Goal: Information Seeking & Learning: Learn about a topic

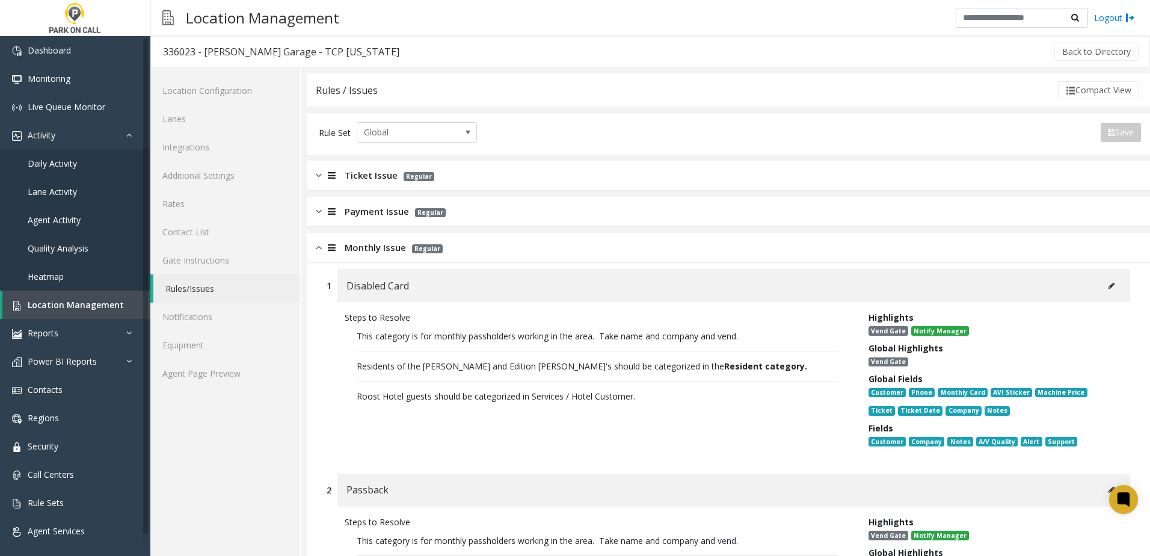
drag, startPoint x: 369, startPoint y: 265, endPoint x: 363, endPoint y: 257, distance: 9.9
drag, startPoint x: 363, startPoint y: 257, endPoint x: 315, endPoint y: 370, distance: 122.9
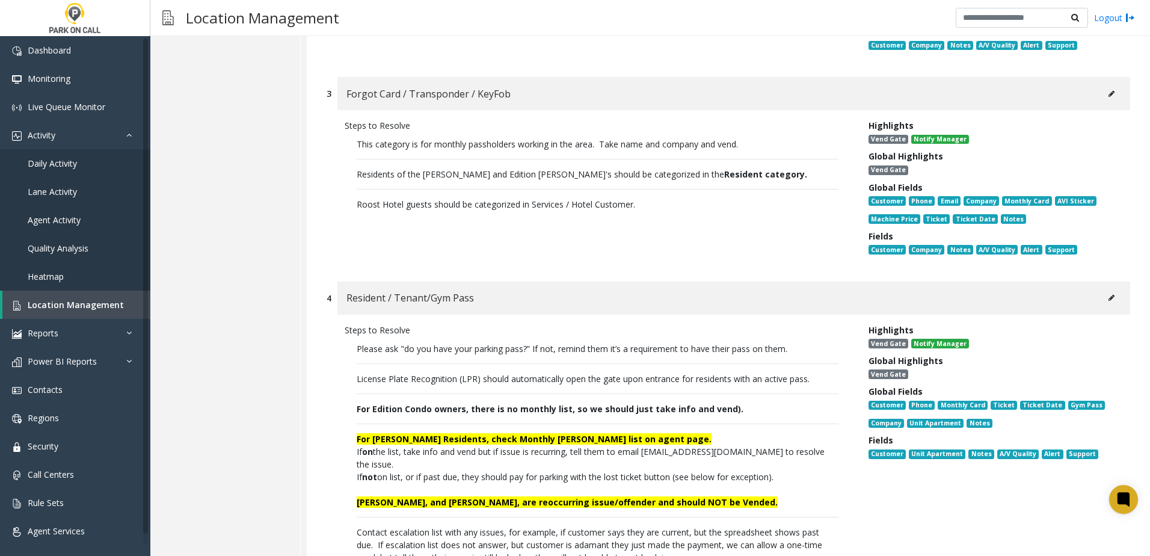
scroll to position [601, 0]
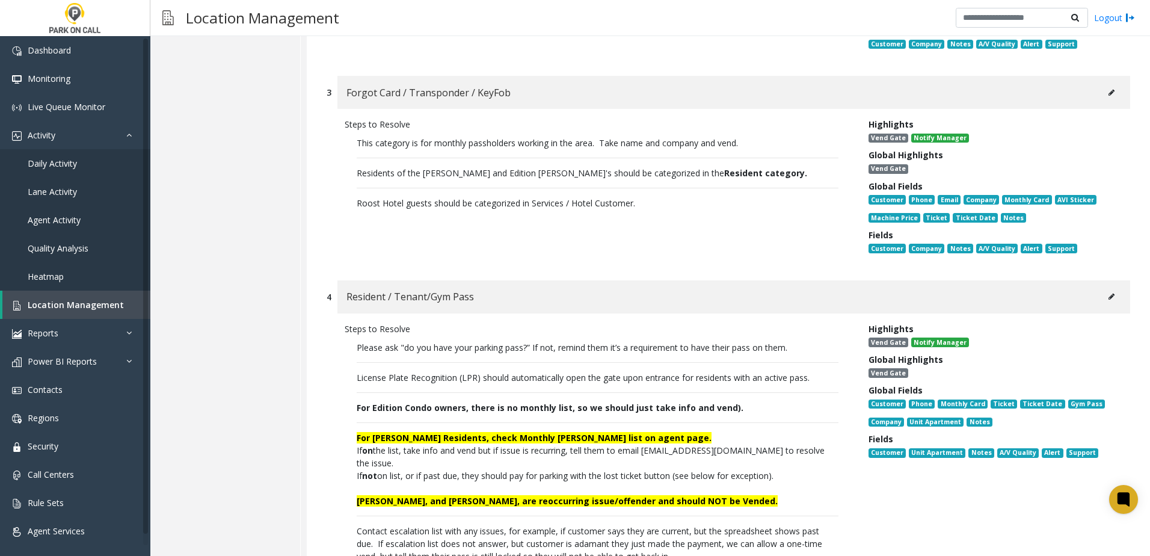
click at [1102, 294] on button at bounding box center [1111, 296] width 19 height 18
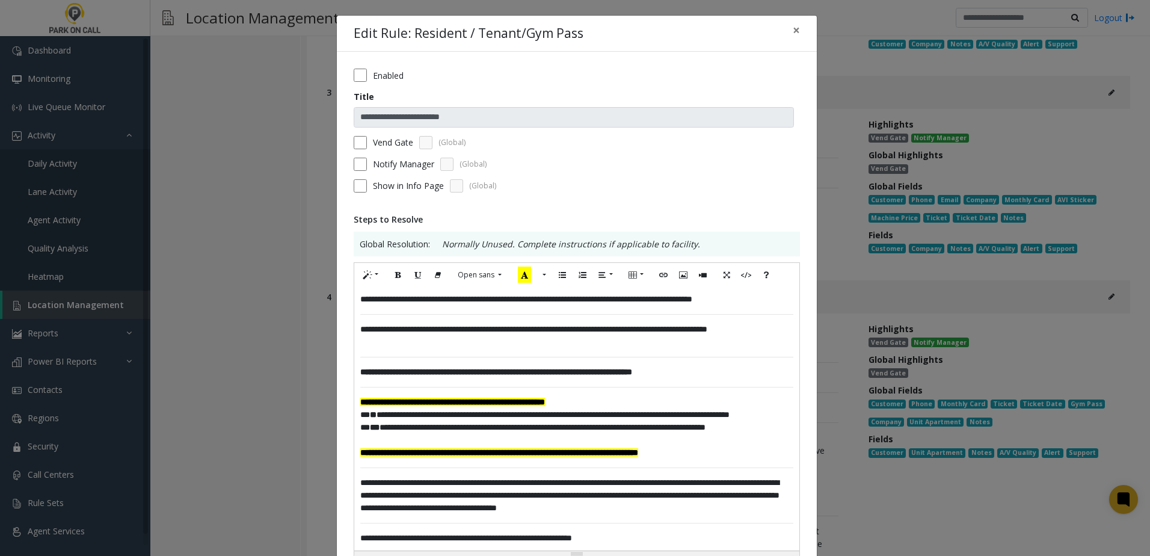
click at [438, 401] on font "**********" at bounding box center [452, 402] width 185 height 8
drag, startPoint x: 749, startPoint y: 375, endPoint x: 320, endPoint y: 373, distance: 428.8
click at [320, 373] on div "**********" at bounding box center [575, 278] width 1150 height 556
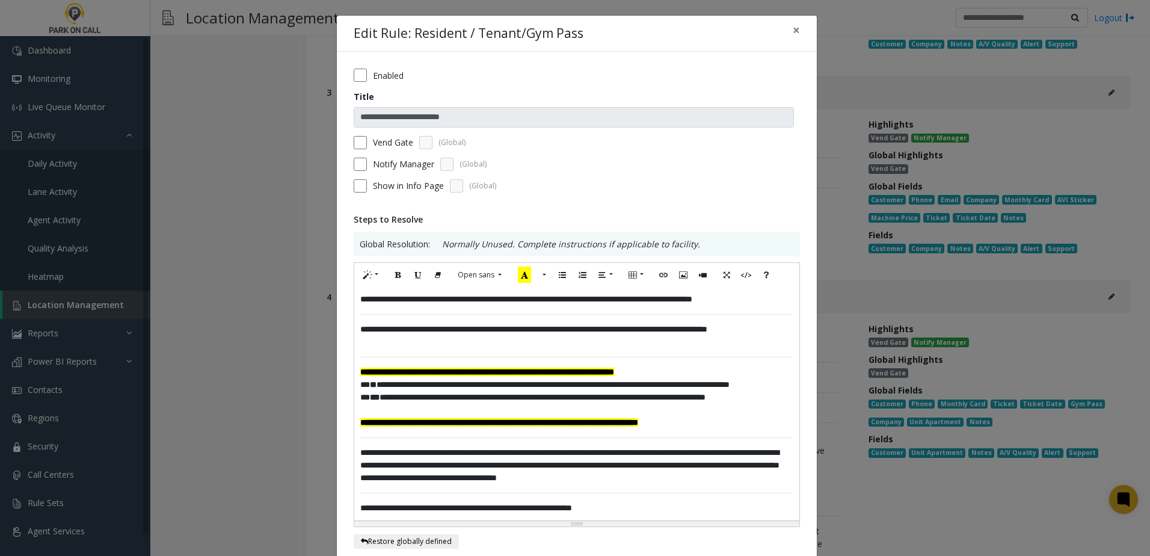
click at [506, 373] on font "**********" at bounding box center [487, 371] width 254 height 8
drag, startPoint x: 767, startPoint y: 432, endPoint x: 339, endPoint y: 434, distance: 428.8
click at [339, 434] on div "**********" at bounding box center [577, 470] width 480 height 836
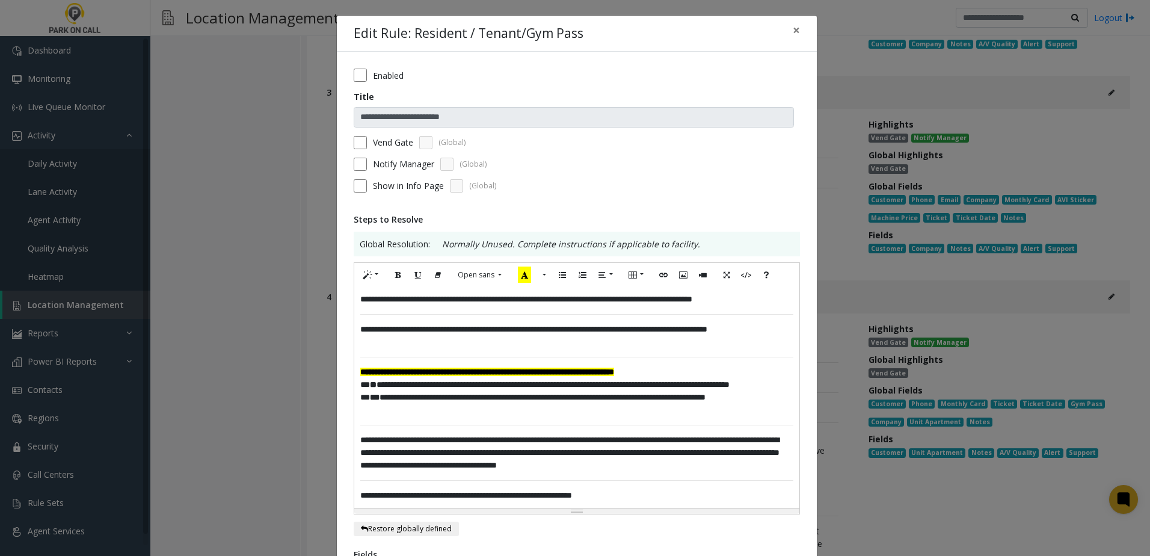
click at [396, 437] on div "**********" at bounding box center [576, 397] width 445 height 221
click at [390, 434] on div "**********" at bounding box center [576, 397] width 445 height 221
click at [363, 416] on p at bounding box center [576, 410] width 433 height 13
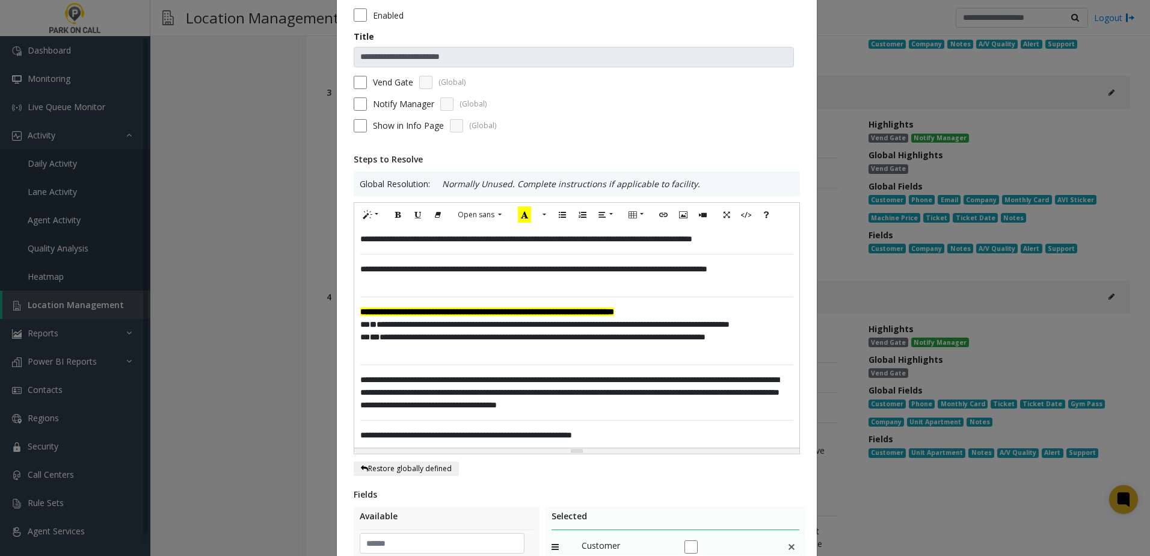
click at [390, 370] on div "**********" at bounding box center [576, 337] width 445 height 221
click at [391, 356] on p at bounding box center [576, 349] width 433 height 13
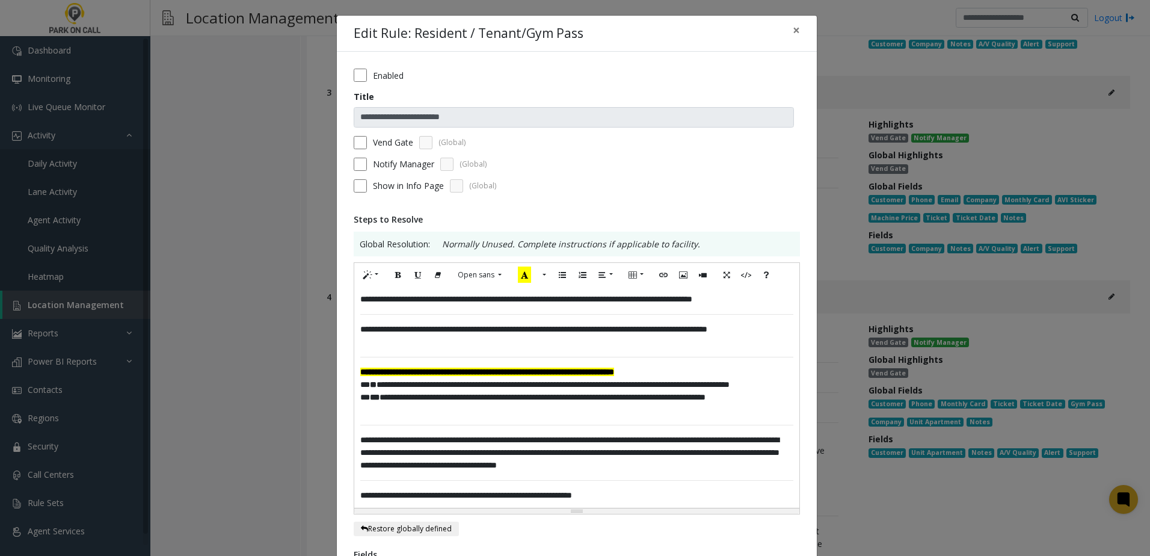
click at [355, 372] on div "**********" at bounding box center [576, 397] width 445 height 221
drag, startPoint x: 569, startPoint y: 373, endPoint x: 553, endPoint y: 373, distance: 16.2
click at [553, 373] on font "**********" at bounding box center [487, 371] width 254 height 8
click at [552, 373] on font "**********" at bounding box center [487, 371] width 254 height 8
click at [737, 373] on p "**********" at bounding box center [576, 372] width 433 height 13
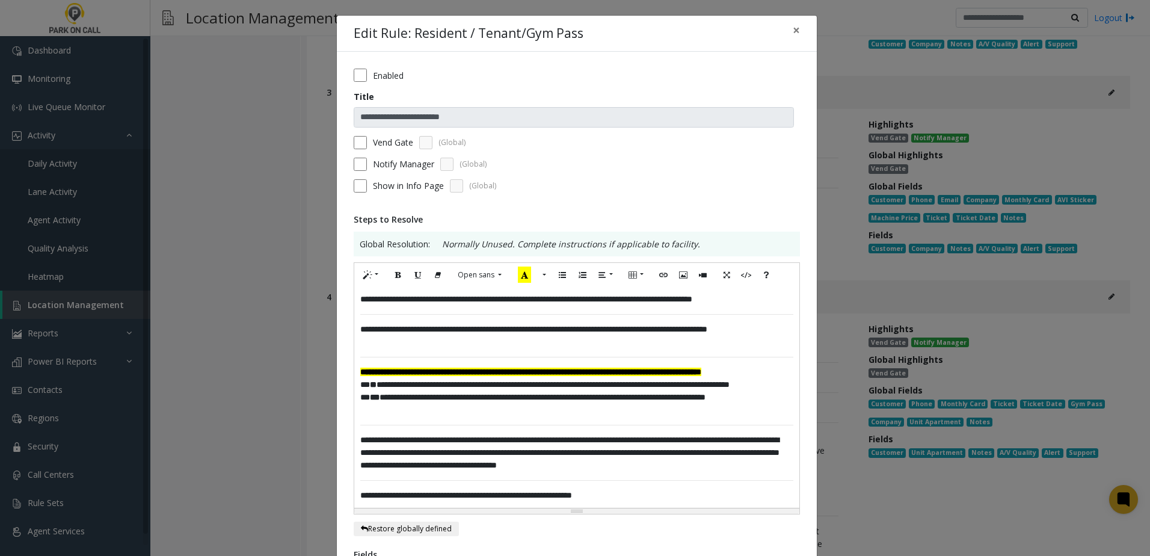
click at [403, 443] on div "**********" at bounding box center [576, 397] width 445 height 221
click at [381, 416] on p at bounding box center [576, 410] width 433 height 13
click at [785, 404] on p "**********" at bounding box center [576, 397] width 433 height 13
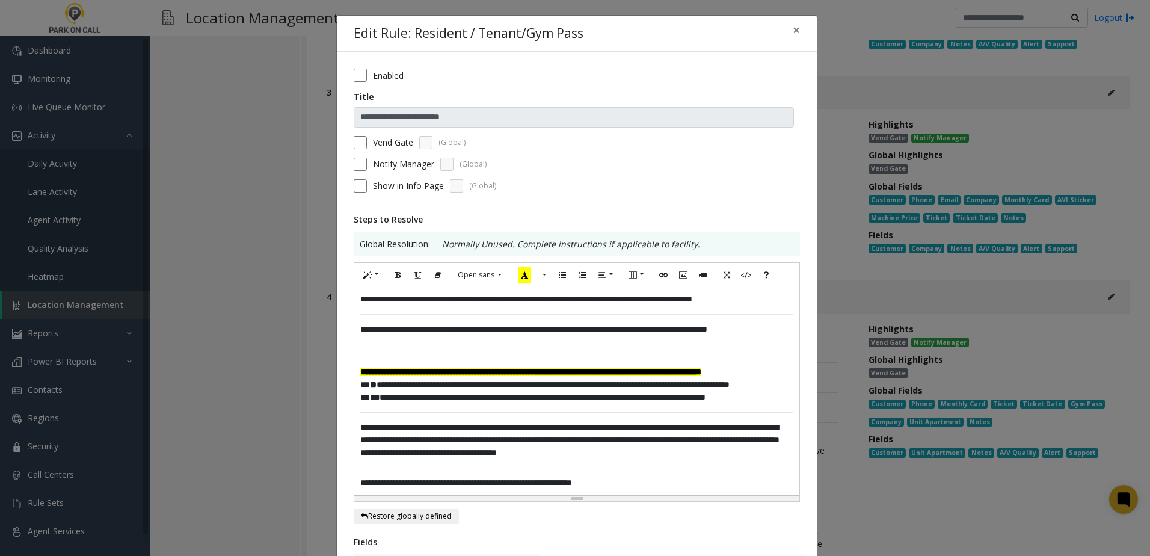
click at [410, 343] on p "**********" at bounding box center [576, 335] width 433 height 25
click at [396, 342] on p "**********" at bounding box center [576, 335] width 433 height 25
click at [390, 342] on p "**********" at bounding box center [576, 335] width 433 height 25
click at [399, 341] on p "**********" at bounding box center [576, 335] width 433 height 25
click at [395, 341] on p "**********" at bounding box center [576, 335] width 433 height 25
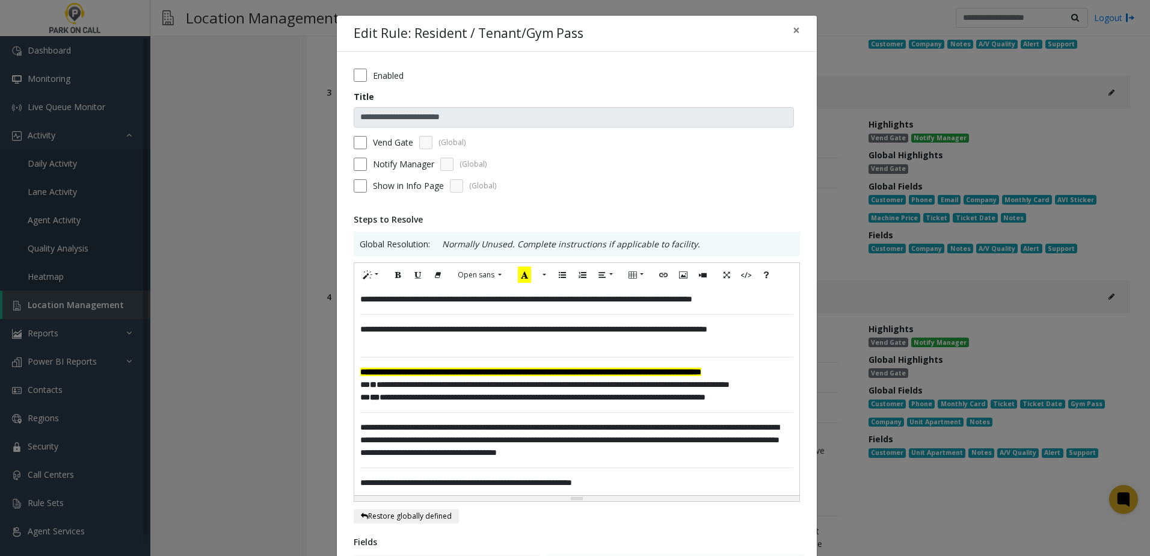
click at [395, 340] on p "**********" at bounding box center [576, 335] width 433 height 25
drag, startPoint x: 676, startPoint y: 349, endPoint x: 613, endPoint y: 351, distance: 63.2
drag, startPoint x: 613, startPoint y: 351, endPoint x: 487, endPoint y: 381, distance: 129.7
click at [487, 378] on p "**********" at bounding box center [576, 372] width 433 height 13
click at [354, 398] on div "**********" at bounding box center [576, 391] width 445 height 208
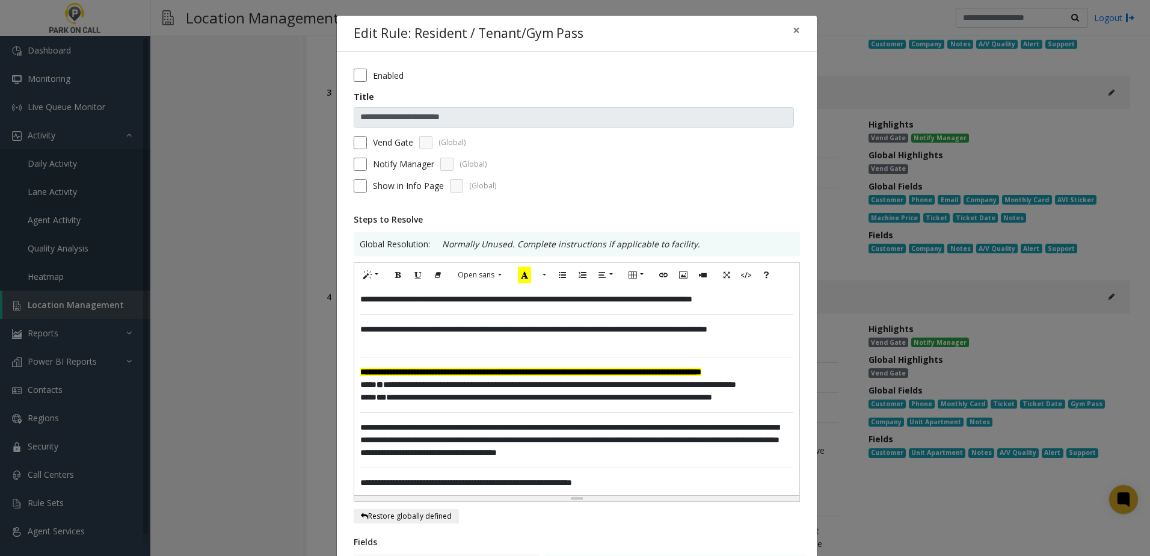
click at [592, 388] on span "**********" at bounding box center [548, 384] width 376 height 8
click at [484, 401] on span "**********" at bounding box center [536, 397] width 352 height 8
click at [631, 388] on span "**********" at bounding box center [561, 384] width 403 height 8
click at [463, 401] on span "**********" at bounding box center [542, 397] width 364 height 8
click at [430, 401] on span "**********" at bounding box center [554, 397] width 388 height 8
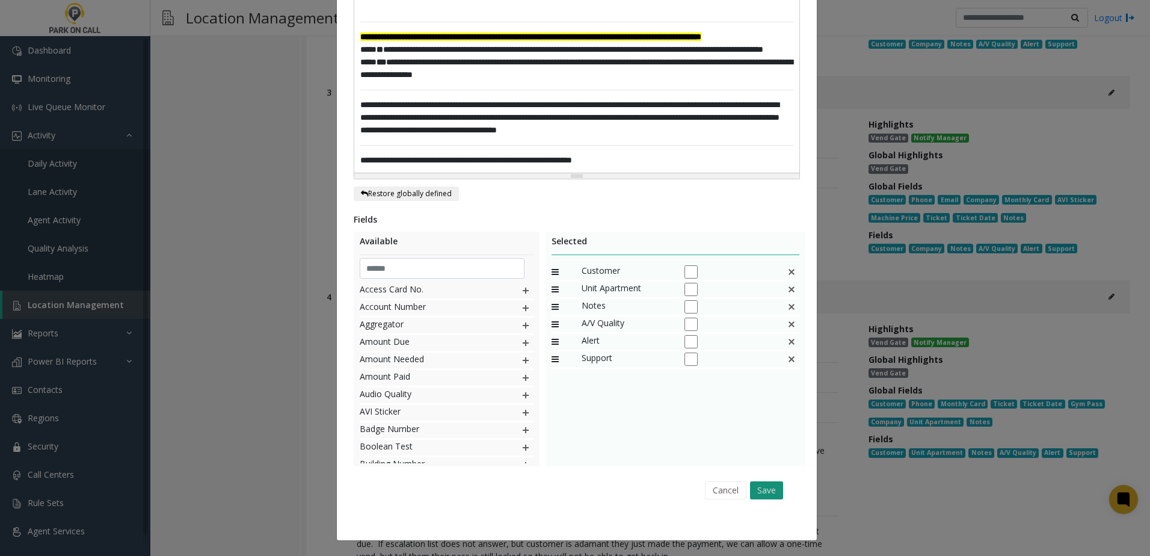
scroll to position [360, 0]
click at [773, 495] on button "Save" at bounding box center [766, 490] width 33 height 18
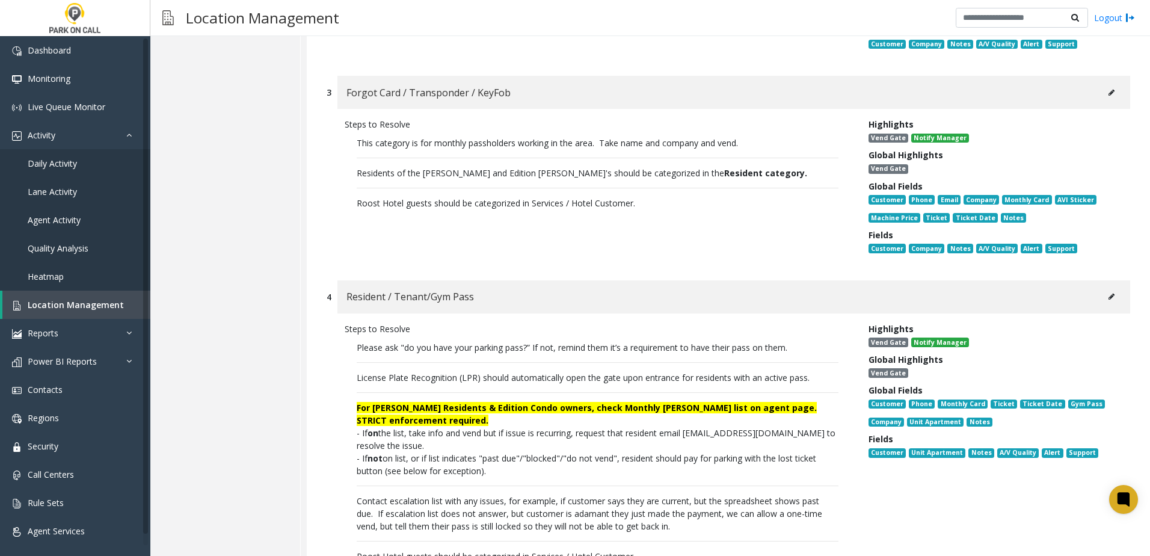
click at [477, 176] on p "Residents of the Asher and Edition Condo's should be categorized in the Residen…" at bounding box center [598, 173] width 482 height 13
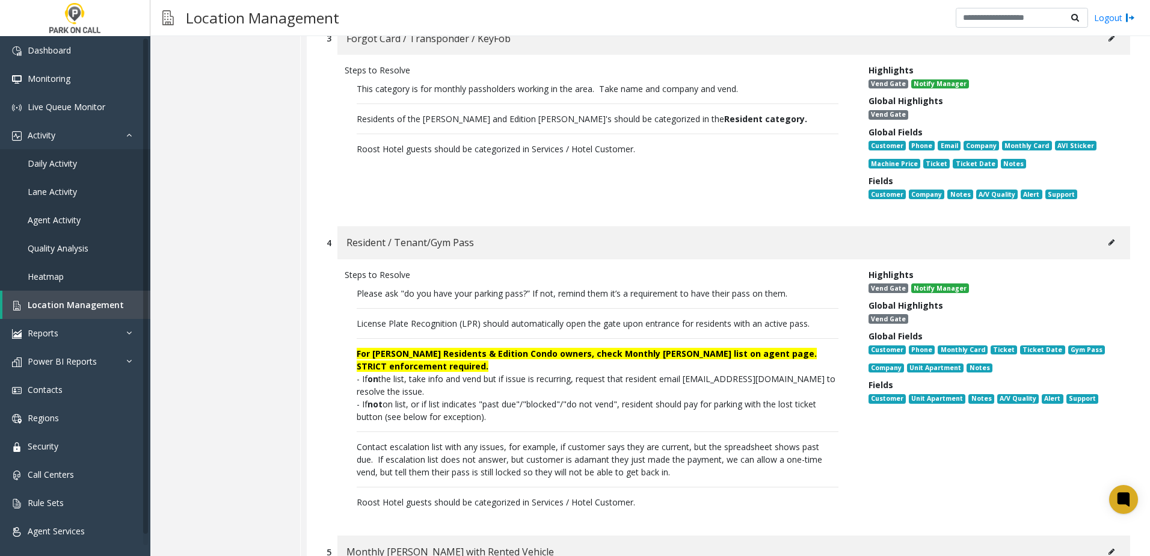
scroll to position [722, 0]
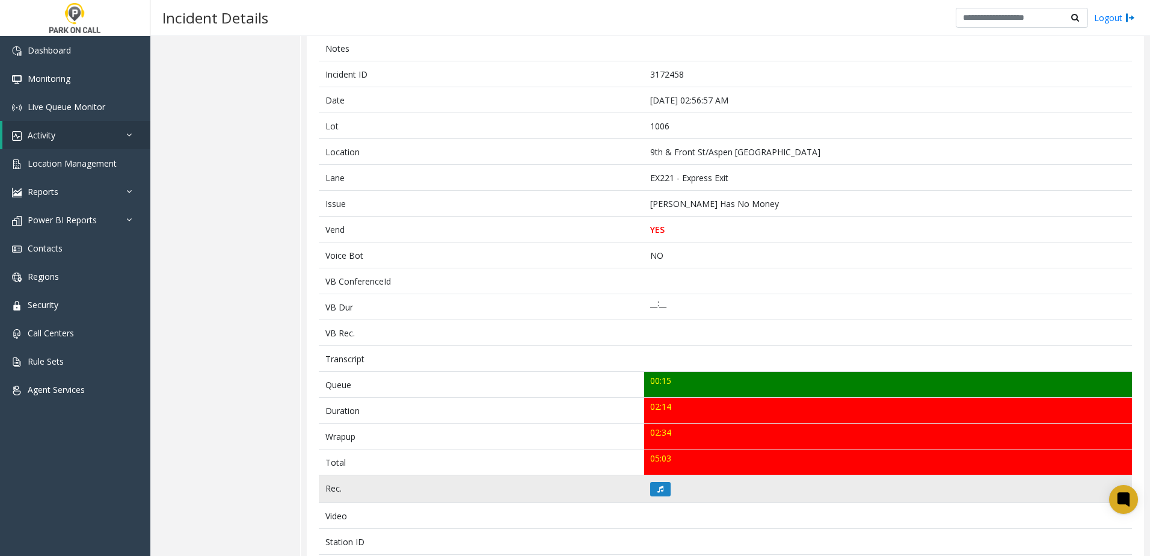
scroll to position [180, 0]
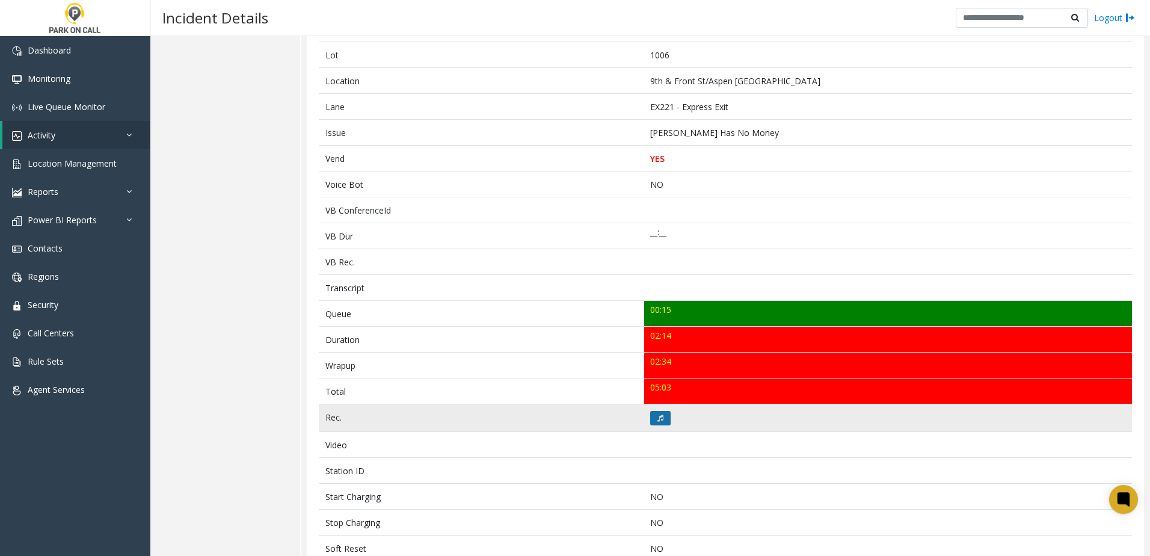
click at [662, 416] on button at bounding box center [660, 418] width 20 height 14
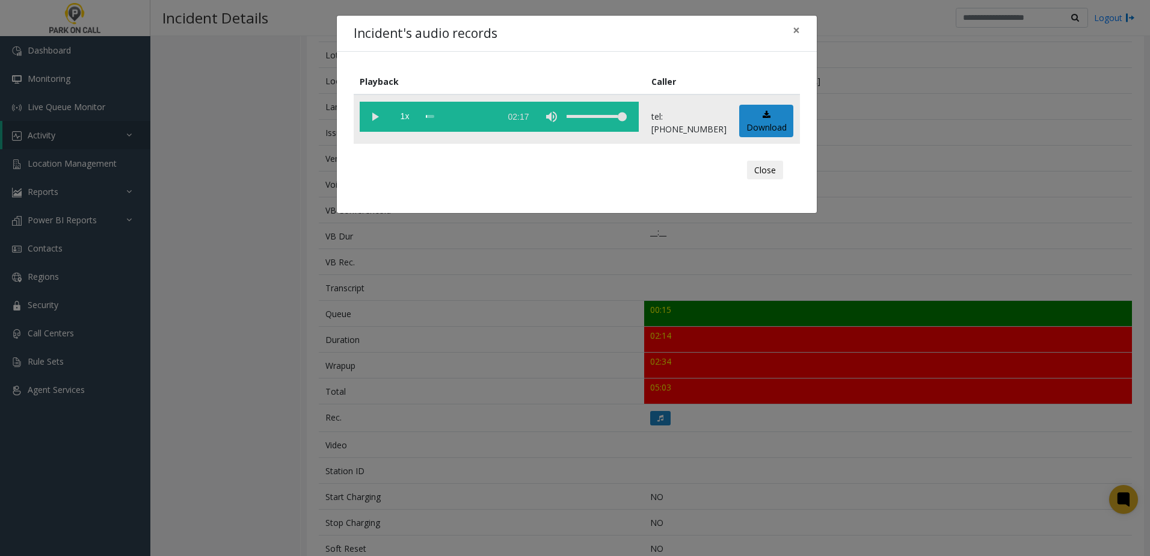
click at [376, 120] on vg-play-pause at bounding box center [375, 117] width 30 height 30
click at [402, 117] on span "1x" at bounding box center [405, 117] width 30 height 30
click at [511, 328] on div "Incident's audio records × Playback Caller 1.5x 02:17 tel:0010069003 Download C…" at bounding box center [575, 278] width 1150 height 556
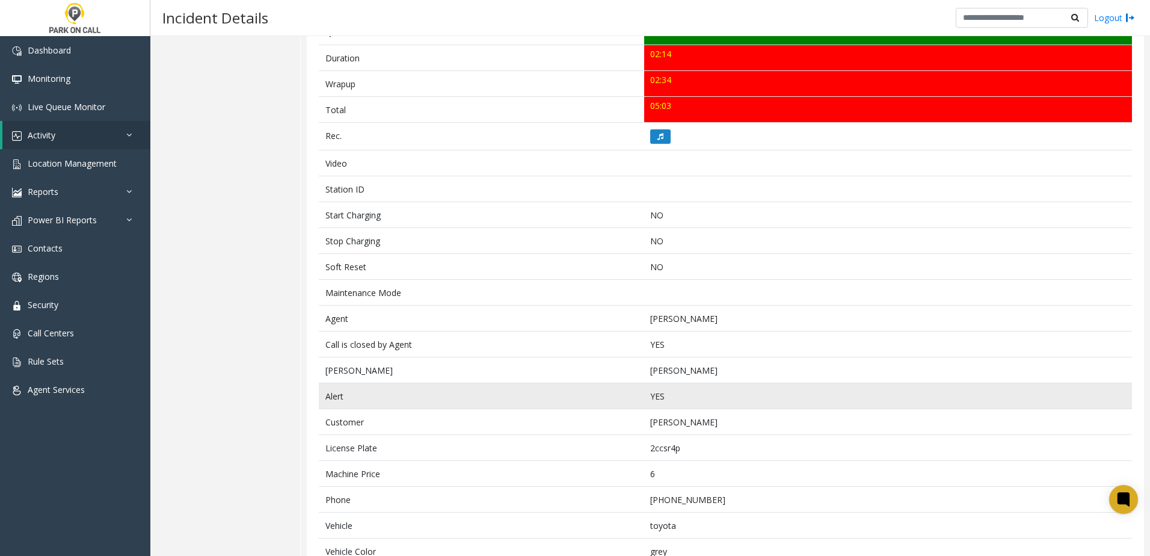
scroll to position [522, 0]
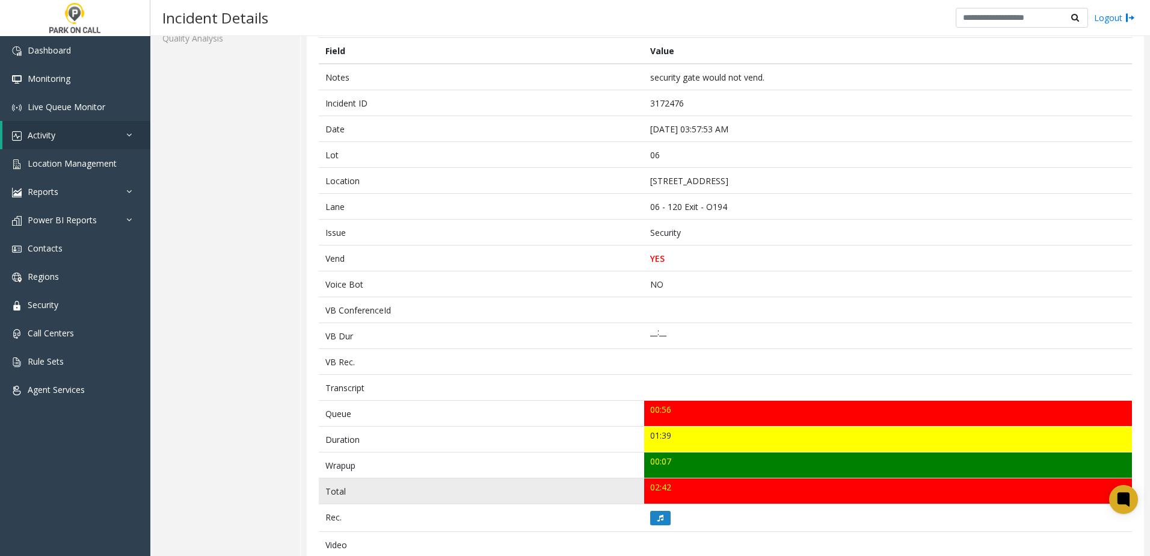
scroll to position [180, 0]
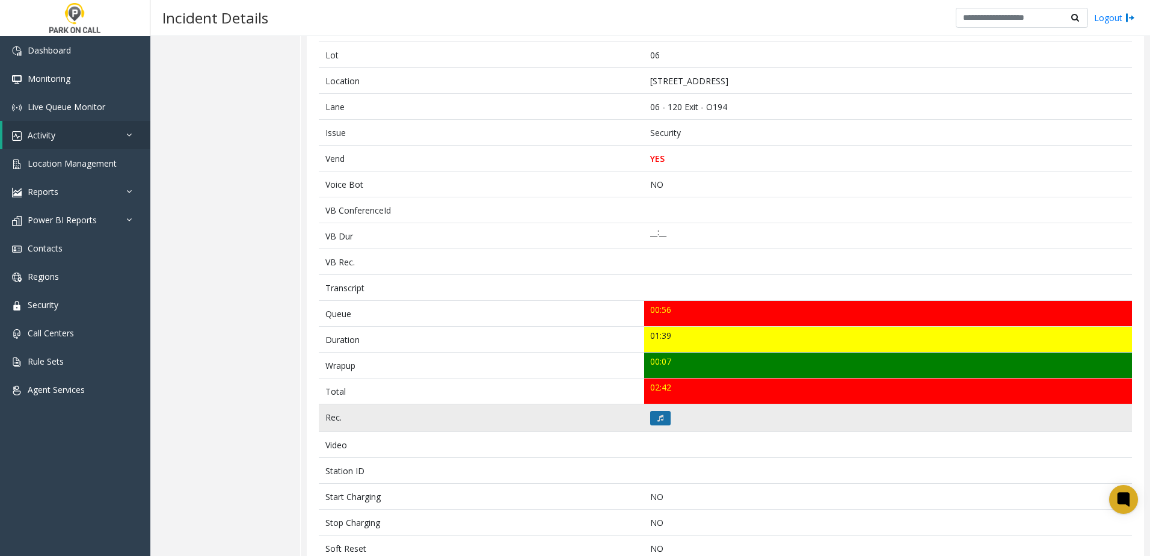
click at [660, 421] on button at bounding box center [660, 418] width 20 height 14
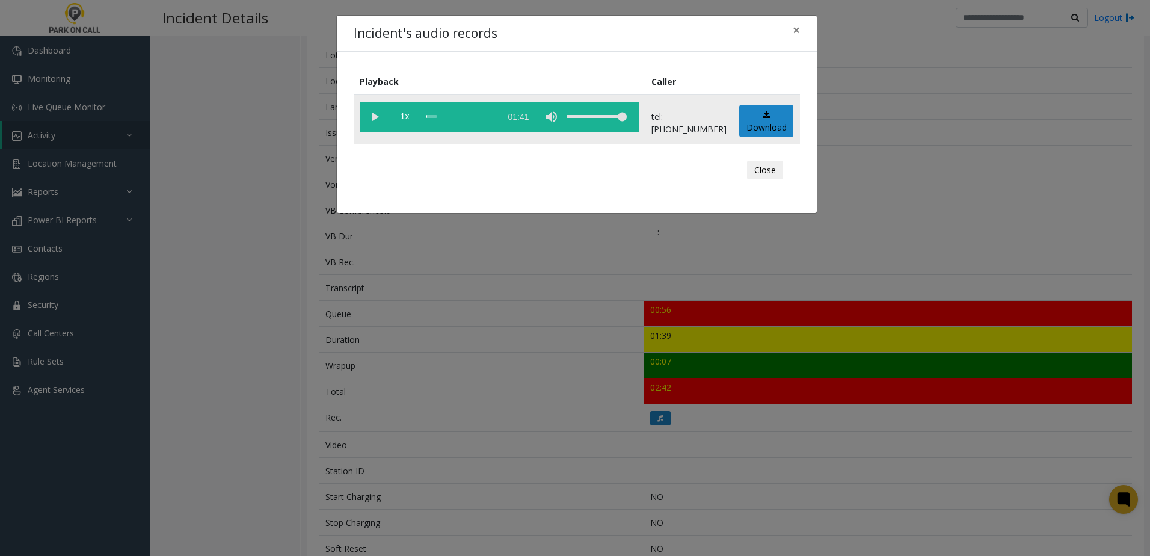
click at [379, 119] on vg-play-pause at bounding box center [375, 117] width 30 height 30
click at [402, 115] on span "1x" at bounding box center [405, 117] width 30 height 30
click at [514, 345] on div "Incident's audio records × Playback Caller 1.5x 01:41 tel:0000069004 Download C…" at bounding box center [575, 278] width 1150 height 556
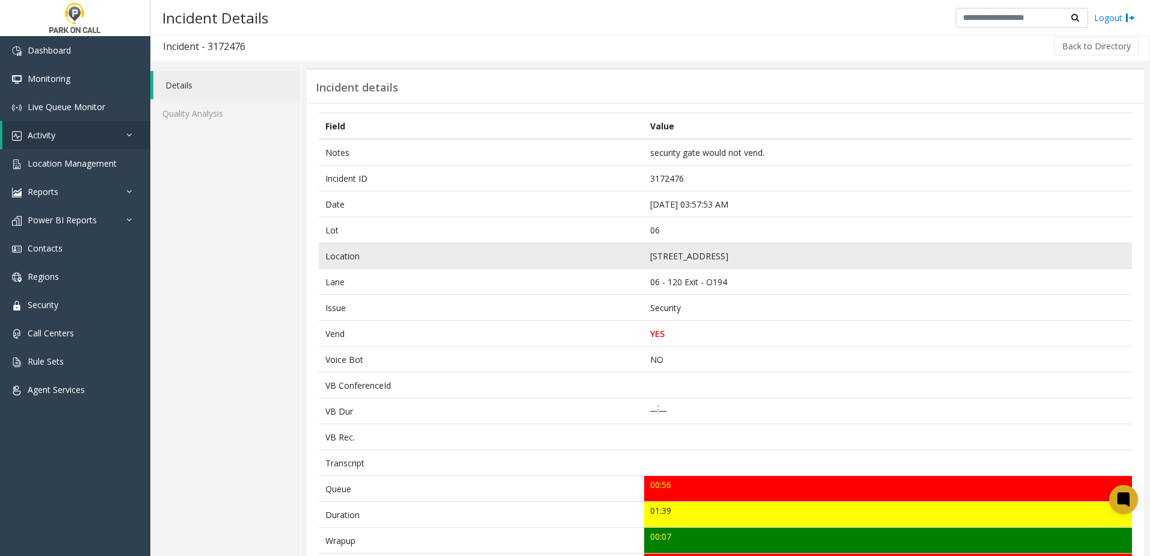
scroll to position [0, 0]
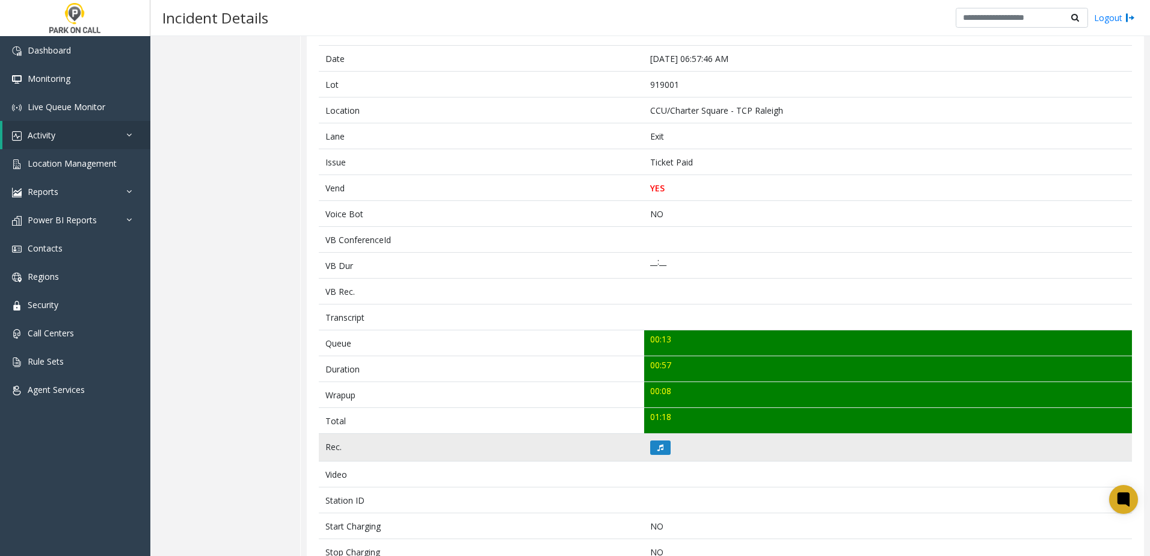
scroll to position [241, 0]
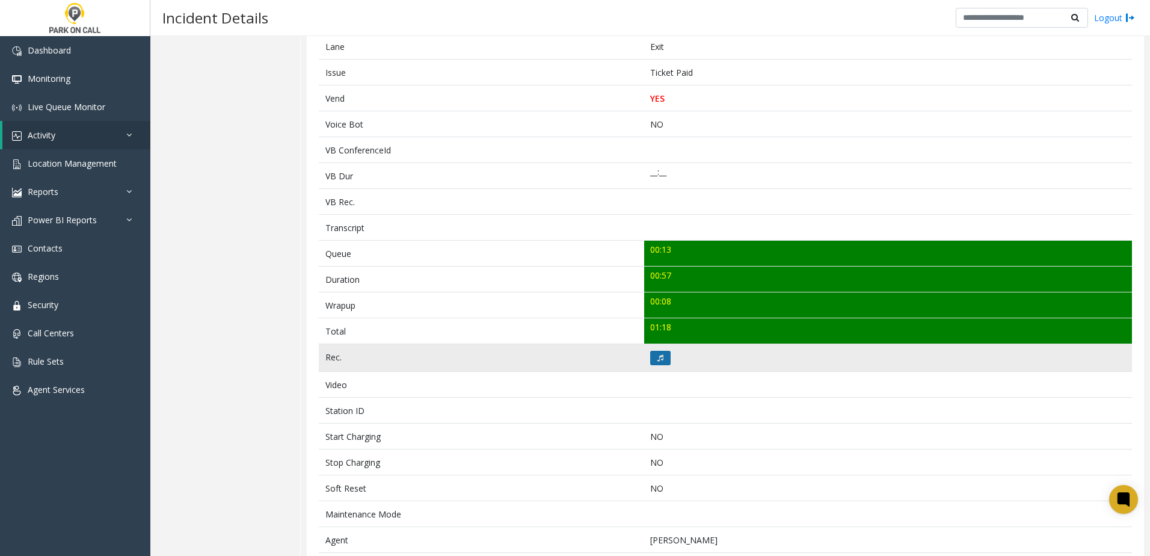
click at [665, 361] on button at bounding box center [660, 358] width 20 height 14
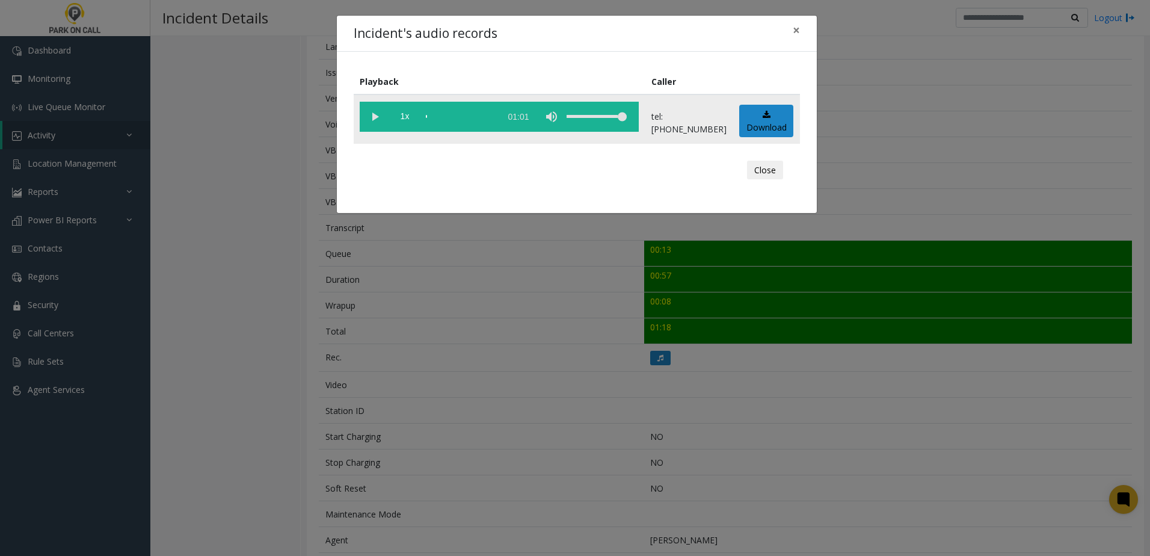
click at [368, 117] on vg-play-pause at bounding box center [375, 117] width 30 height 30
click at [401, 116] on span "1x" at bounding box center [405, 117] width 30 height 30
click at [482, 312] on div "Incident's audio records × Playback Caller 1.5x 01:01 tel:9190019002 Download C…" at bounding box center [575, 278] width 1150 height 556
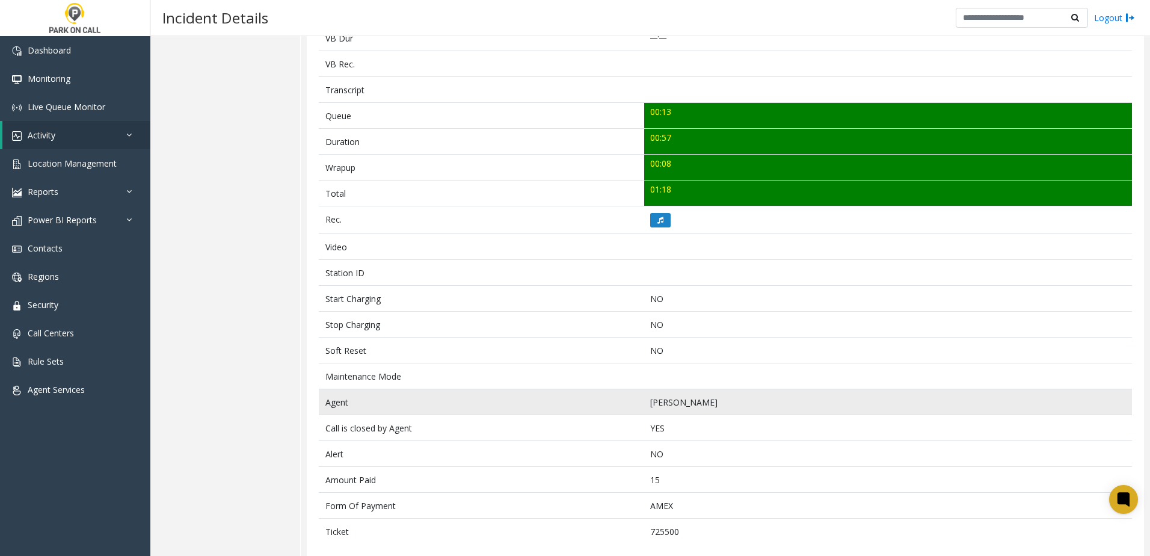
scroll to position [393, 0]
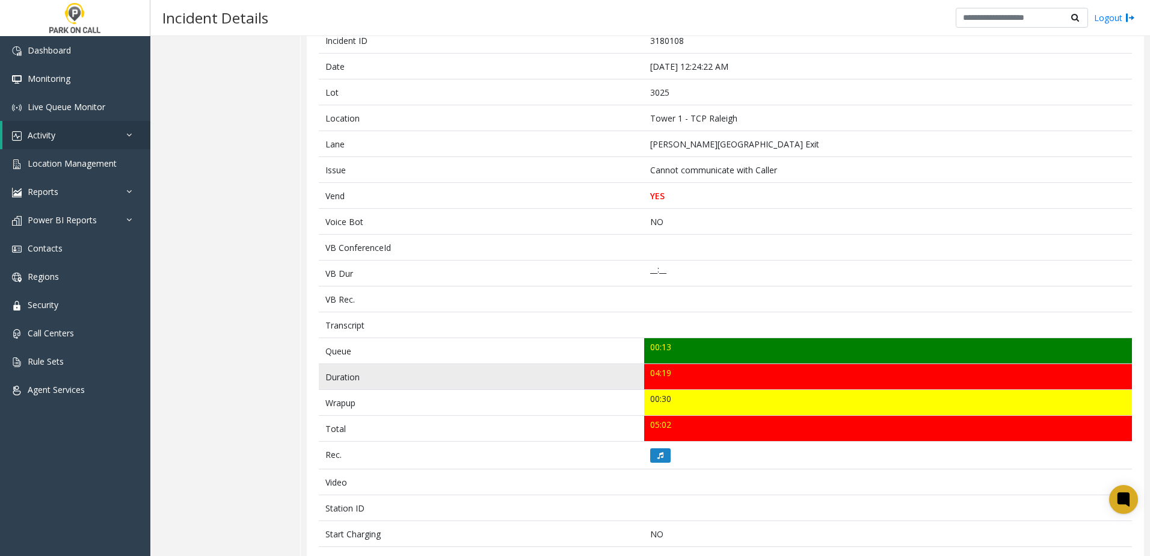
scroll to position [180, 0]
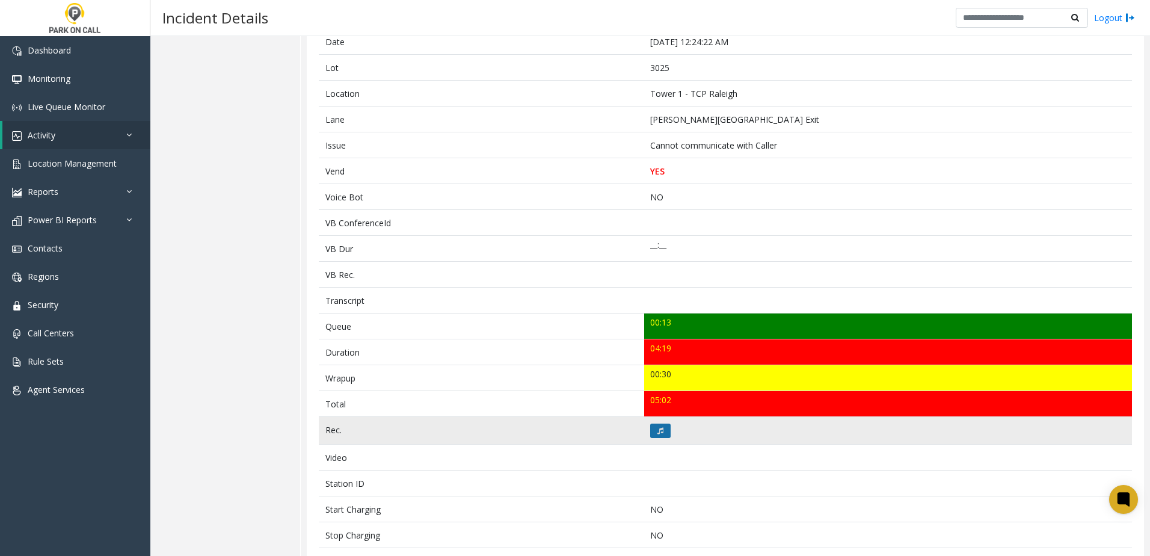
click at [659, 430] on icon at bounding box center [660, 430] width 6 height 7
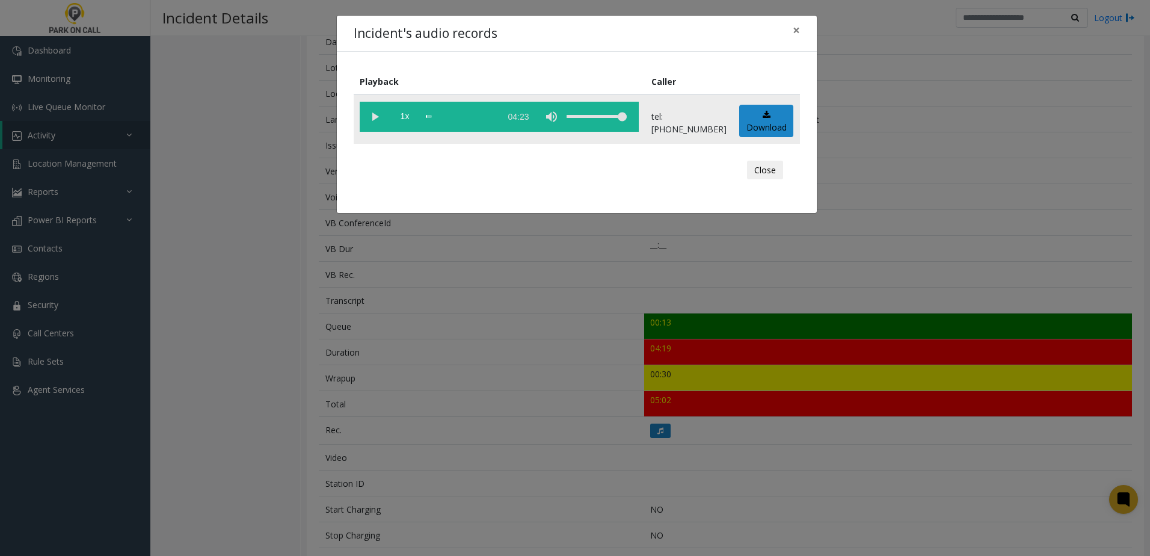
click at [375, 111] on vg-play-pause at bounding box center [375, 117] width 30 height 30
click at [408, 117] on span "1x" at bounding box center [405, 117] width 30 height 30
click at [499, 310] on div "Incident's audio records × Playback Caller 1.5x 04:23 tel:0030259004 Download C…" at bounding box center [575, 278] width 1150 height 556
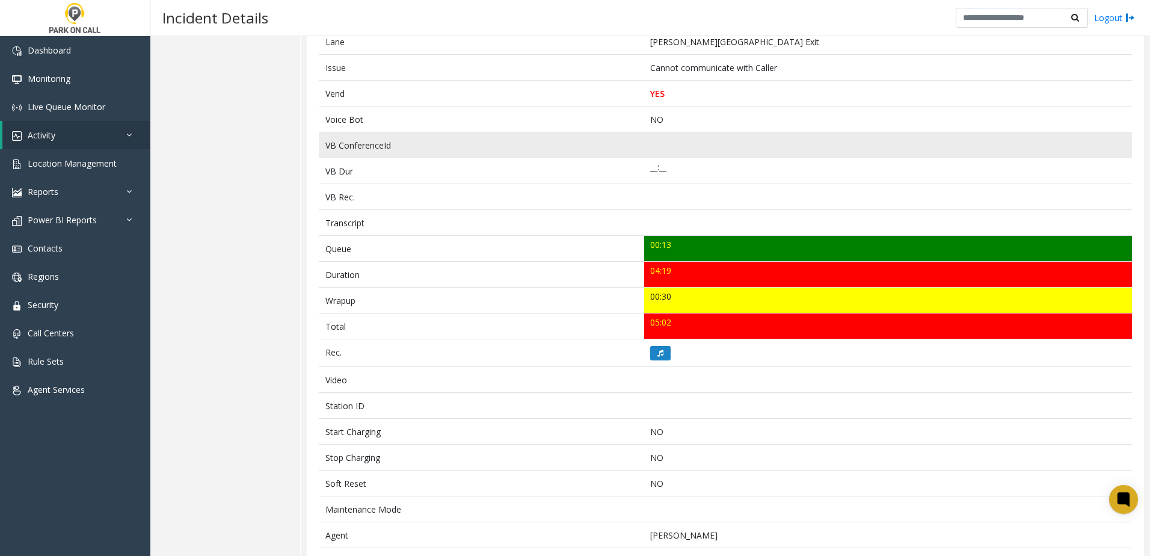
scroll to position [268, 0]
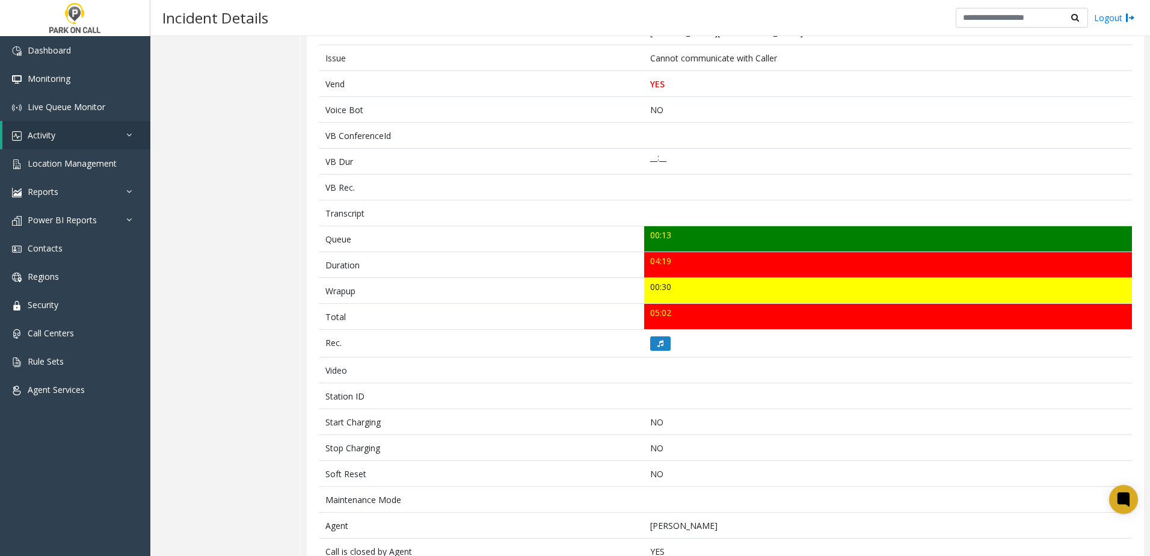
click at [218, 351] on div "Details Quality Analysis" at bounding box center [225, 208] width 150 height 816
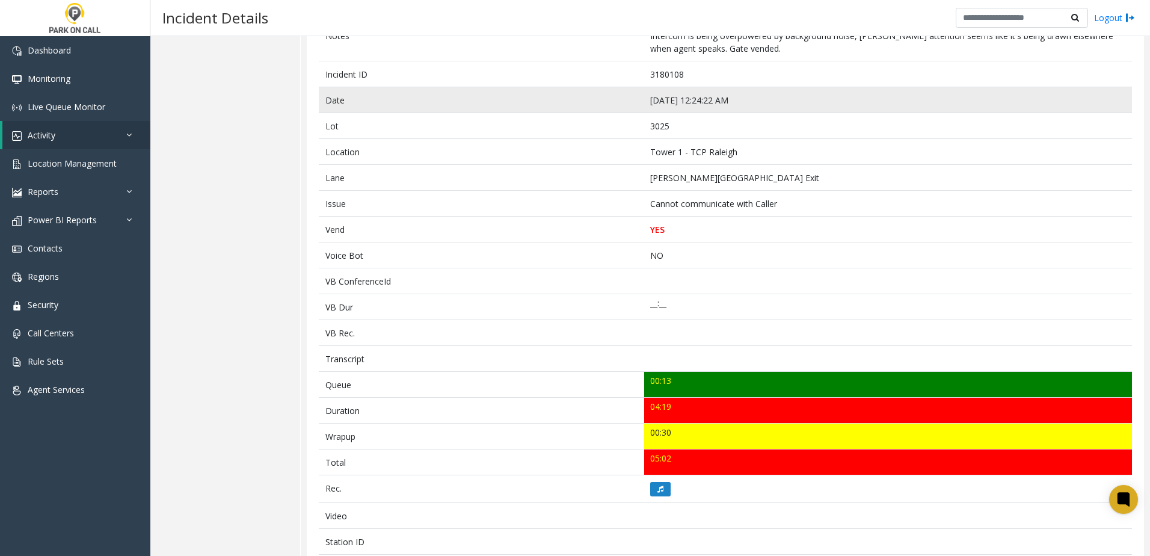
scroll to position [0, 0]
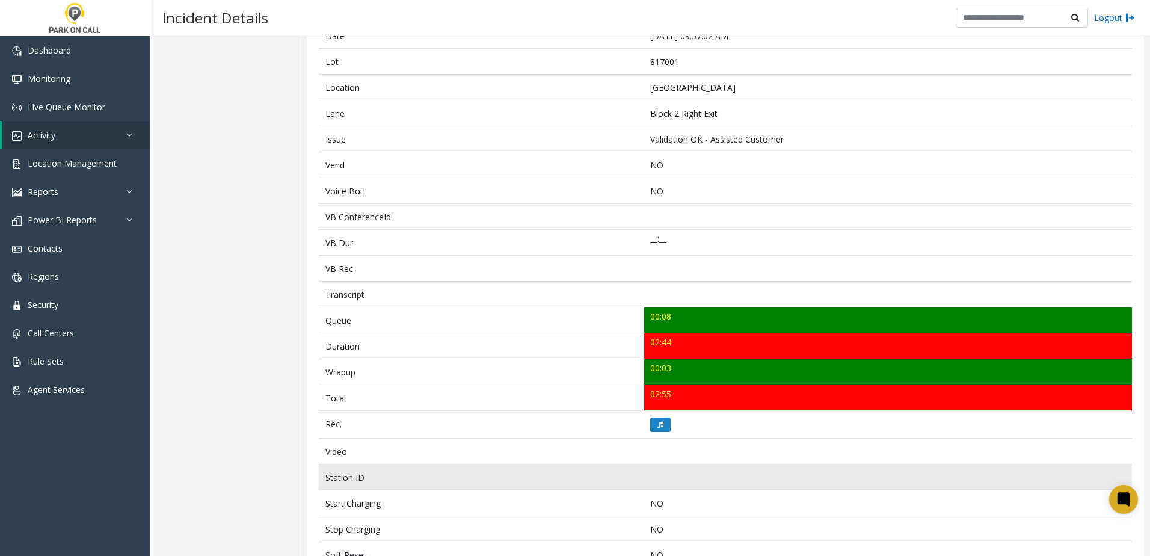
scroll to position [180, 0]
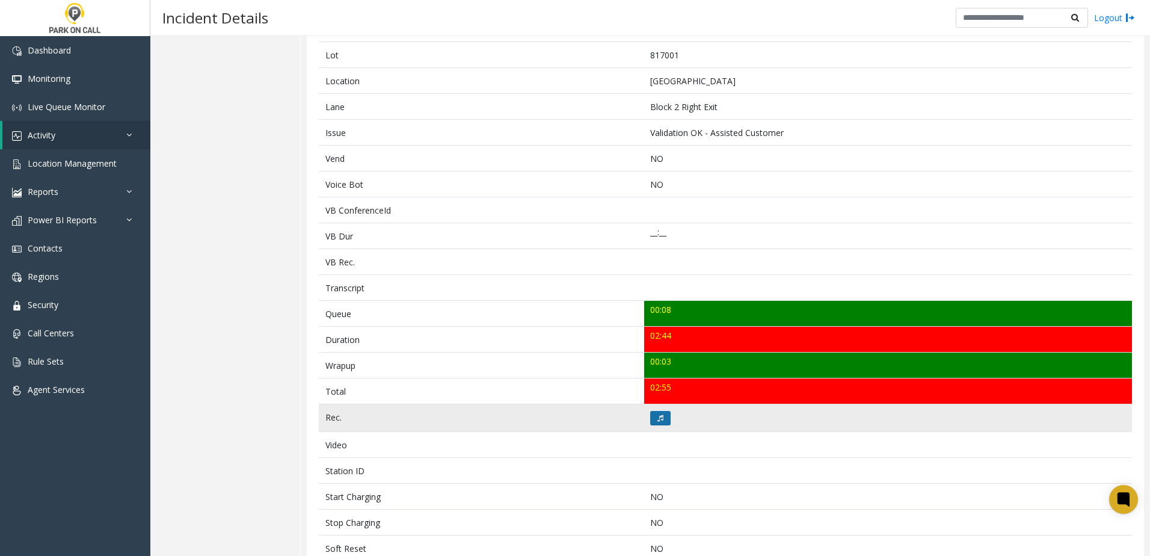
click at [652, 419] on button at bounding box center [660, 418] width 20 height 14
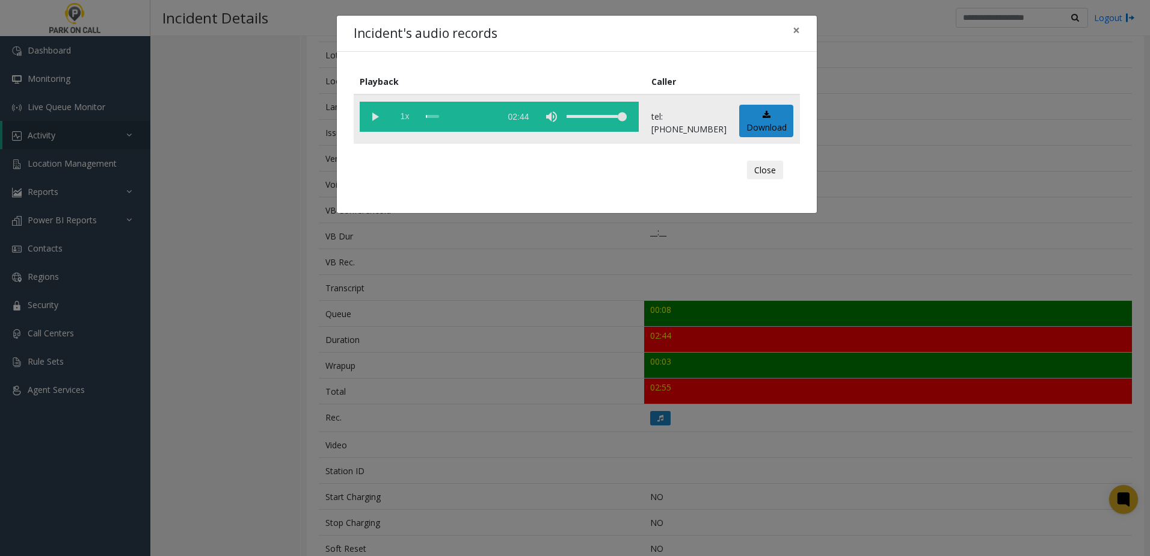
drag, startPoint x: 367, startPoint y: 114, endPoint x: 402, endPoint y: 118, distance: 35.7
click at [369, 114] on vg-play-pause at bounding box center [375, 117] width 30 height 30
click at [406, 119] on span "1x" at bounding box center [405, 117] width 30 height 30
click at [455, 307] on div "Incident's audio records × Playback Caller 1.5x 02:44 tel:8170019007 Download C…" at bounding box center [575, 278] width 1150 height 556
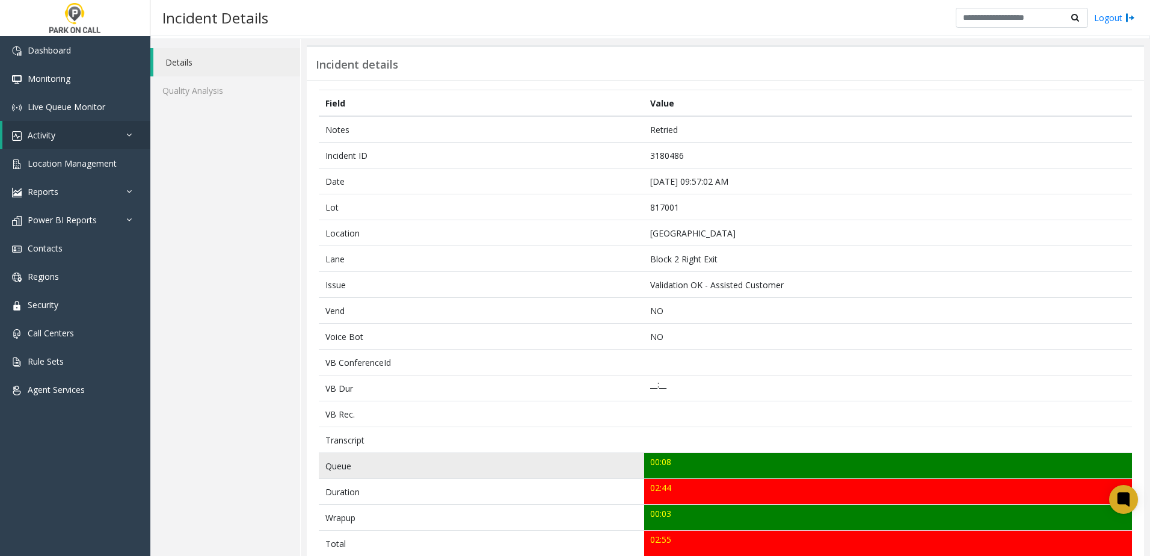
scroll to position [0, 0]
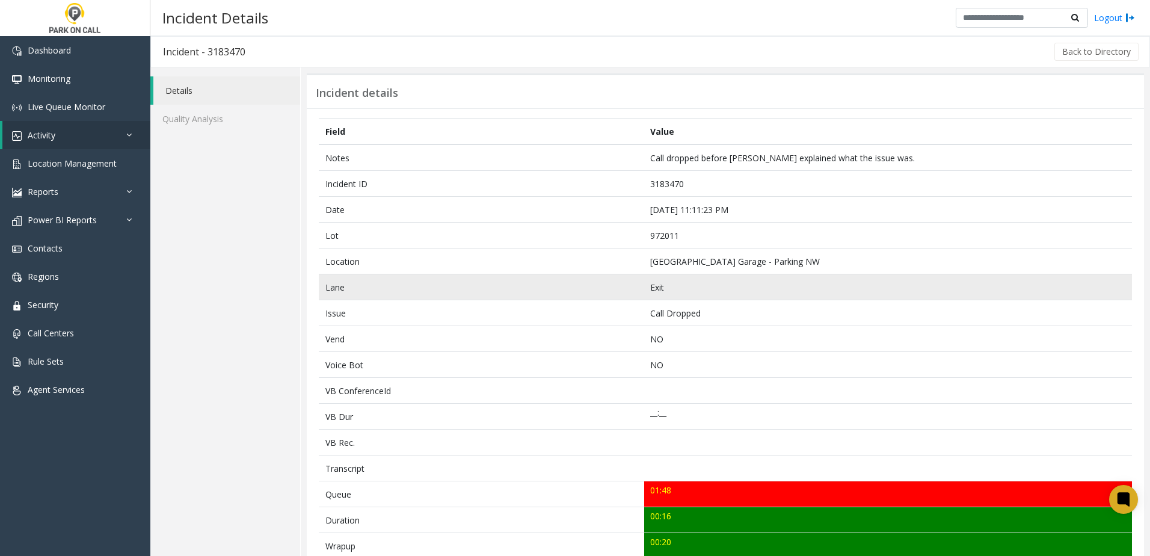
scroll to position [180, 0]
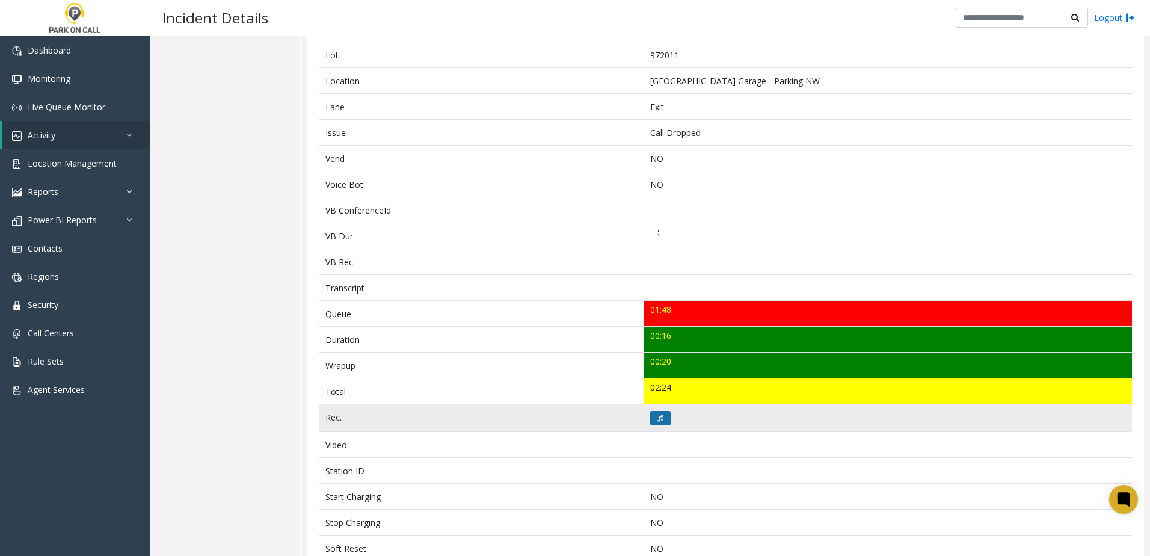
click at [656, 422] on button at bounding box center [660, 418] width 20 height 14
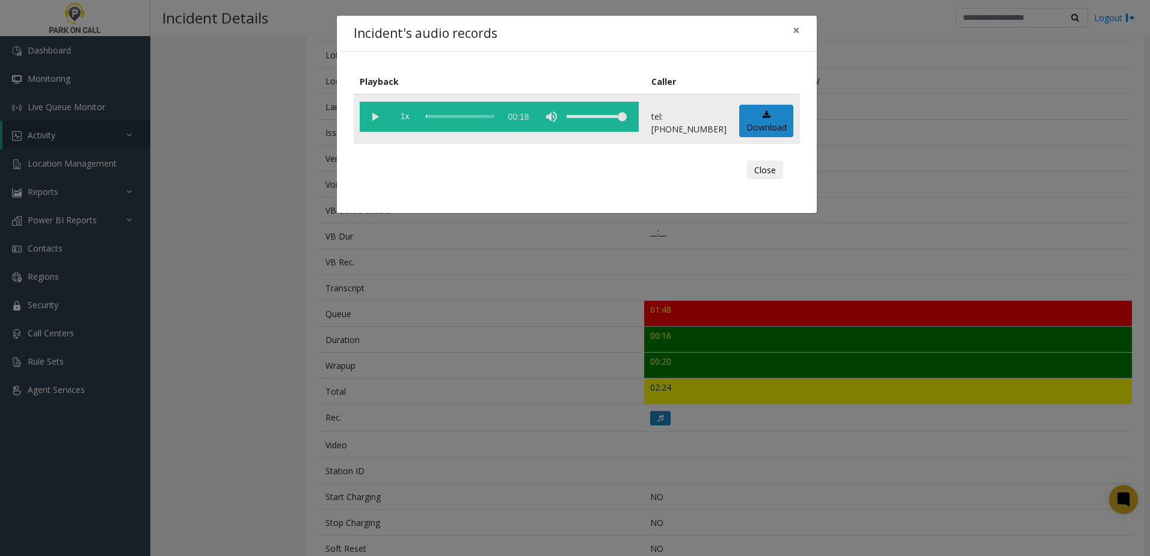
click at [375, 109] on vg-play-pause at bounding box center [375, 117] width 30 height 30
click at [403, 111] on span "1x" at bounding box center [405, 117] width 30 height 30
click at [506, 393] on div "Incident's audio records × Playback Caller 1.5x 00:18 tel:[PHONE_NUMBER] Downlo…" at bounding box center [575, 278] width 1150 height 556
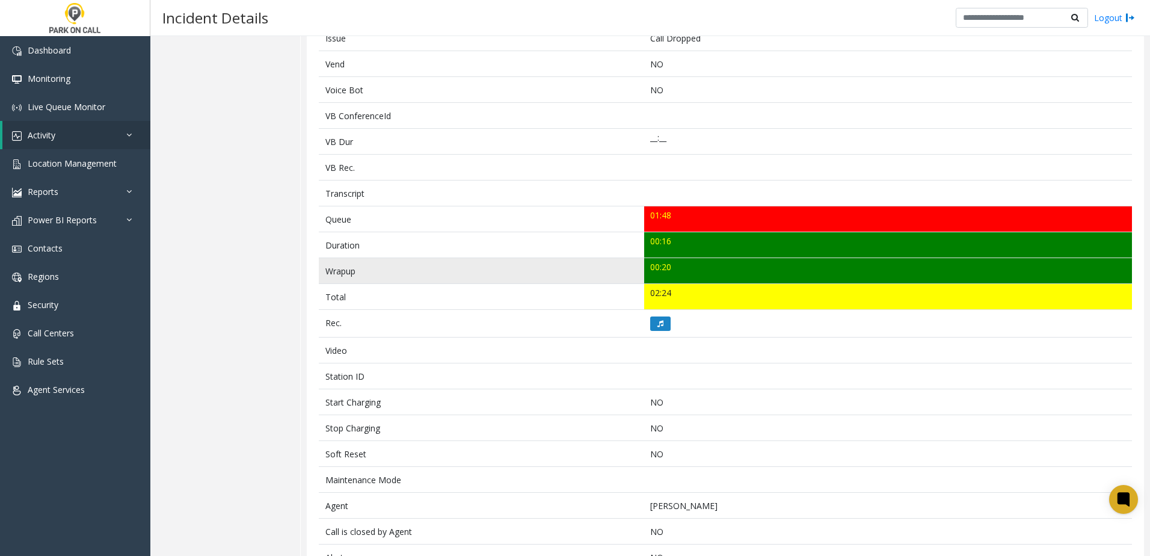
scroll to position [301, 0]
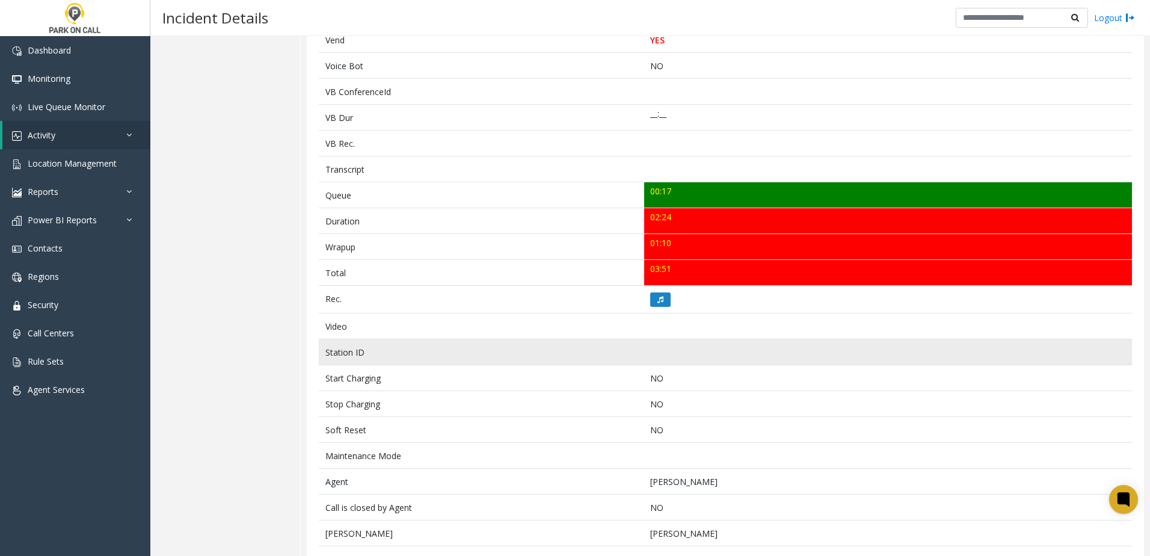
scroll to position [301, 0]
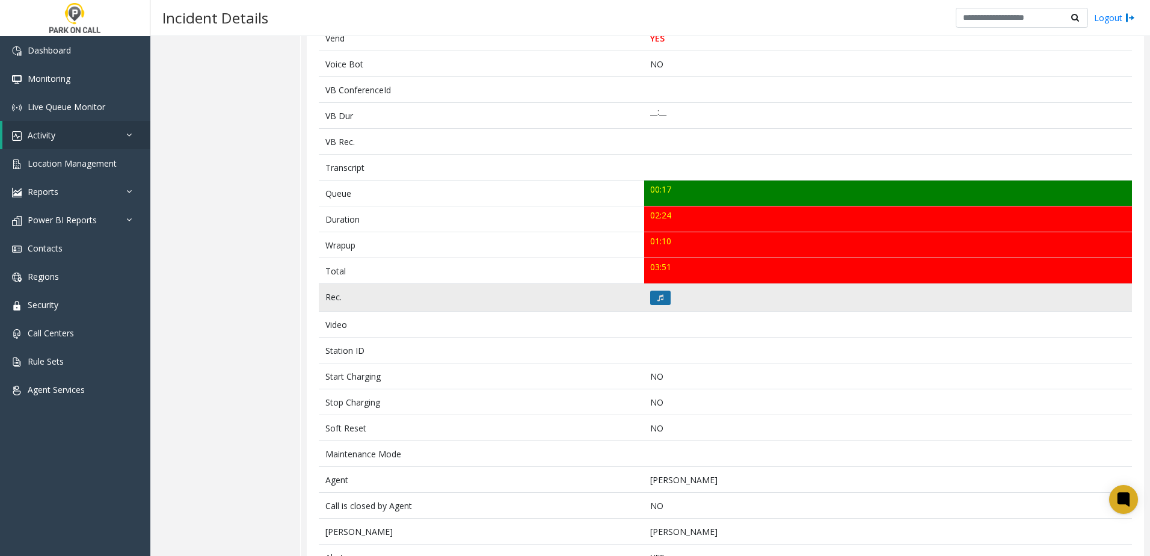
click at [661, 302] on button at bounding box center [660, 297] width 20 height 14
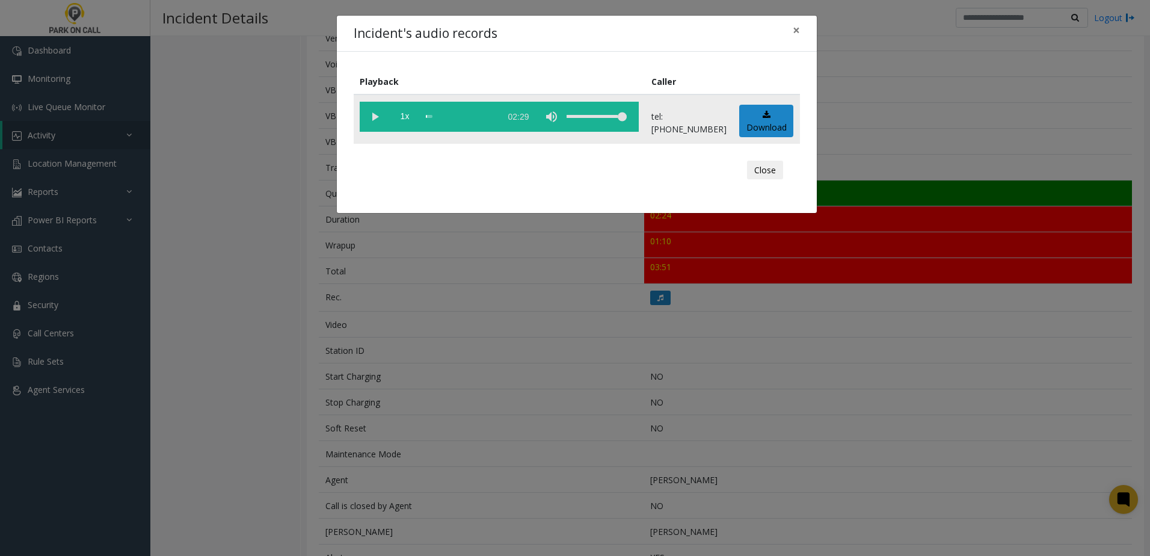
click at [364, 118] on vg-play-pause at bounding box center [375, 117] width 30 height 30
click at [402, 114] on span "1x" at bounding box center [405, 117] width 30 height 30
click at [458, 279] on div "Incident's audio records × Playback Caller 1.5x 02:29 tel:9110319003 Download C…" at bounding box center [575, 278] width 1150 height 556
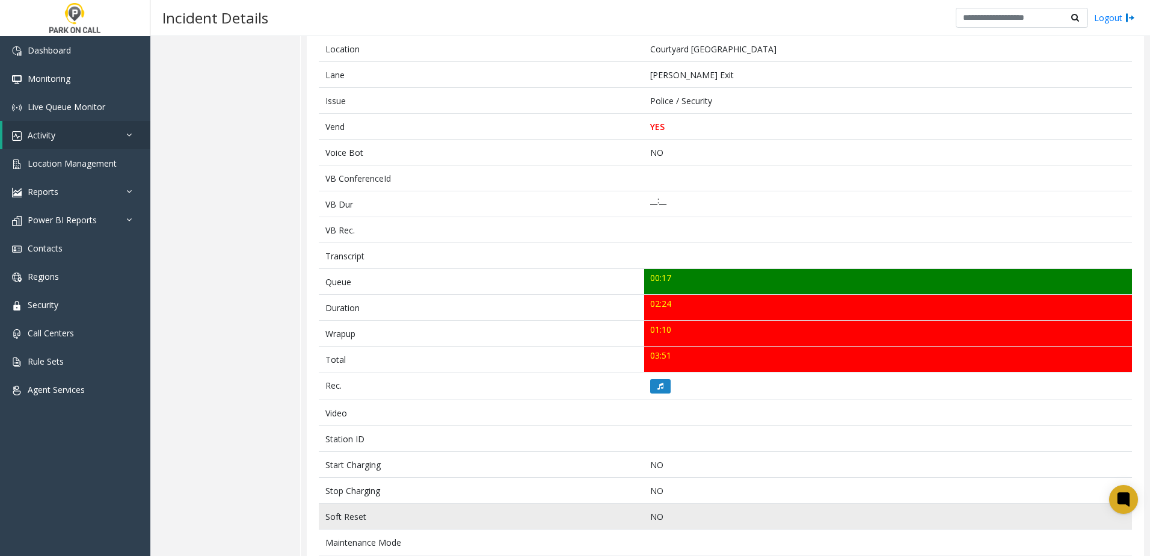
scroll to position [0, 0]
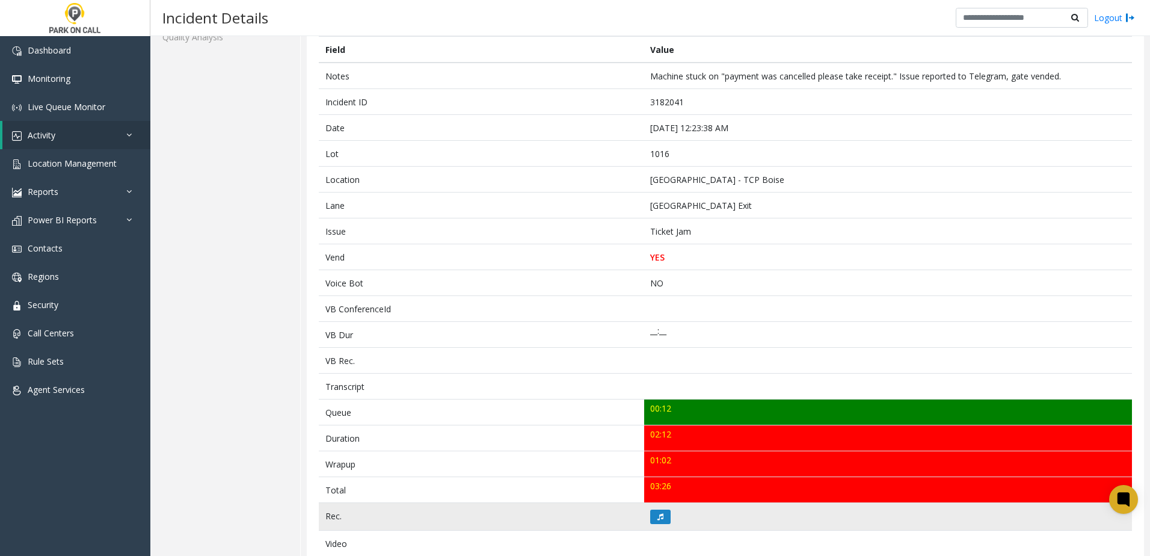
scroll to position [241, 0]
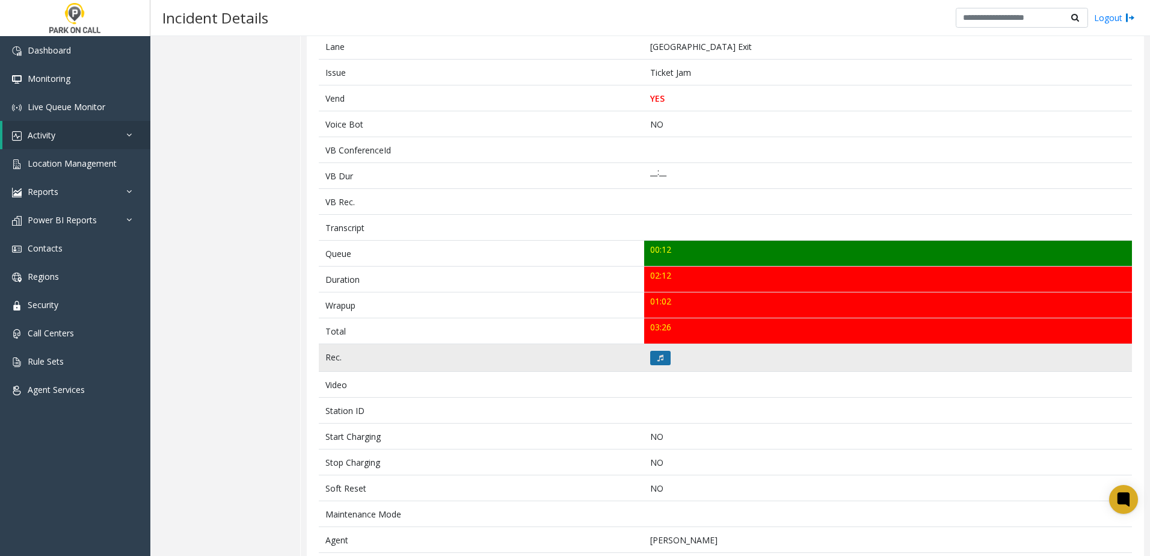
click at [661, 360] on button at bounding box center [660, 358] width 20 height 14
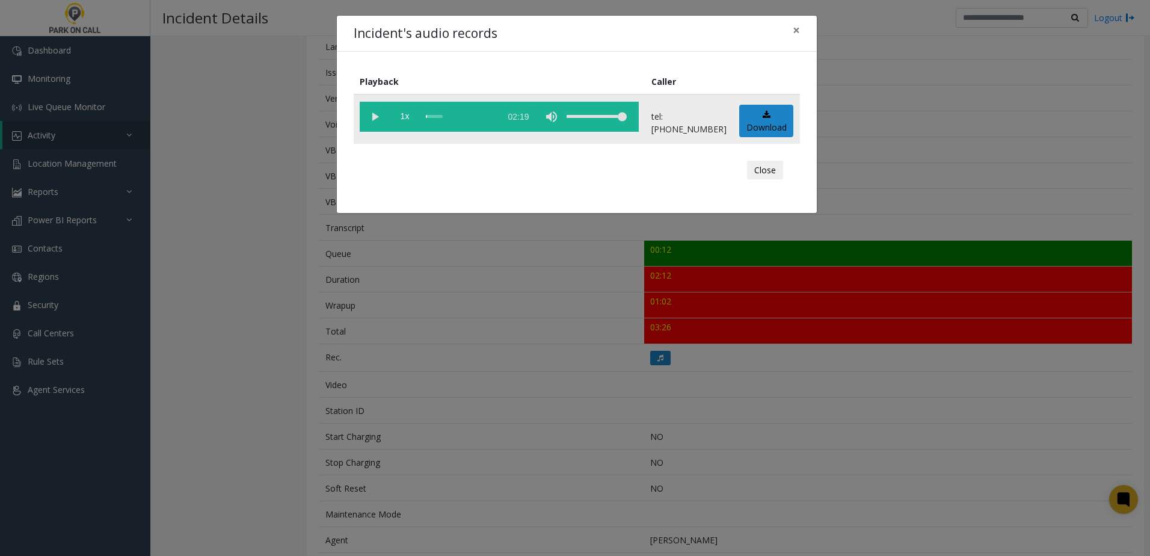
click at [379, 119] on vg-play-pause at bounding box center [375, 117] width 30 height 30
click at [402, 120] on span "1x" at bounding box center [405, 117] width 30 height 30
click at [573, 321] on div "Incident's audio records × Playback Caller 1.5x 02:19 tel:+10010169009 Download…" at bounding box center [575, 278] width 1150 height 556
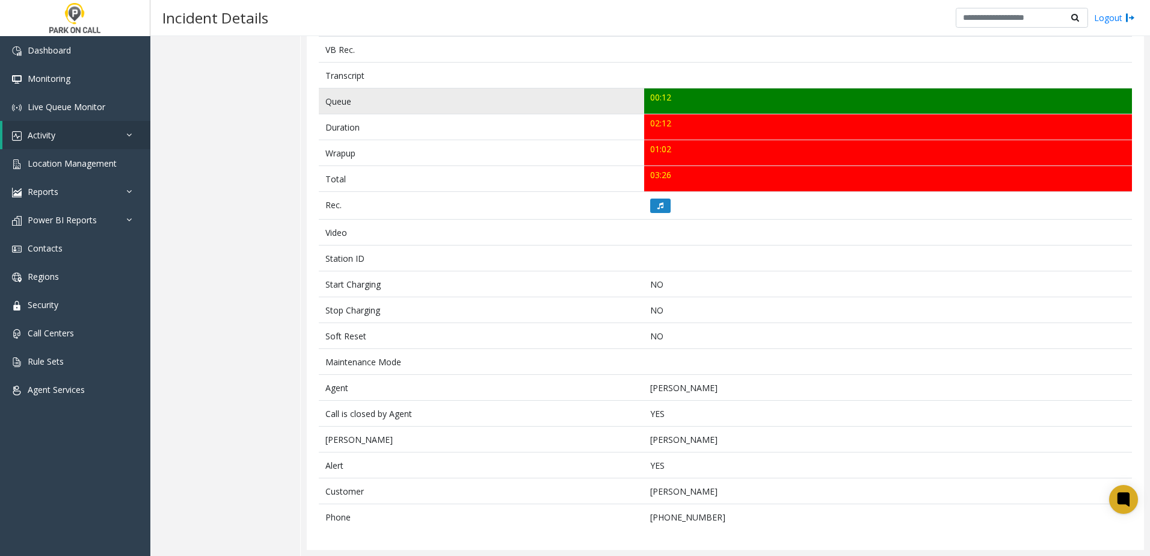
scroll to position [92, 0]
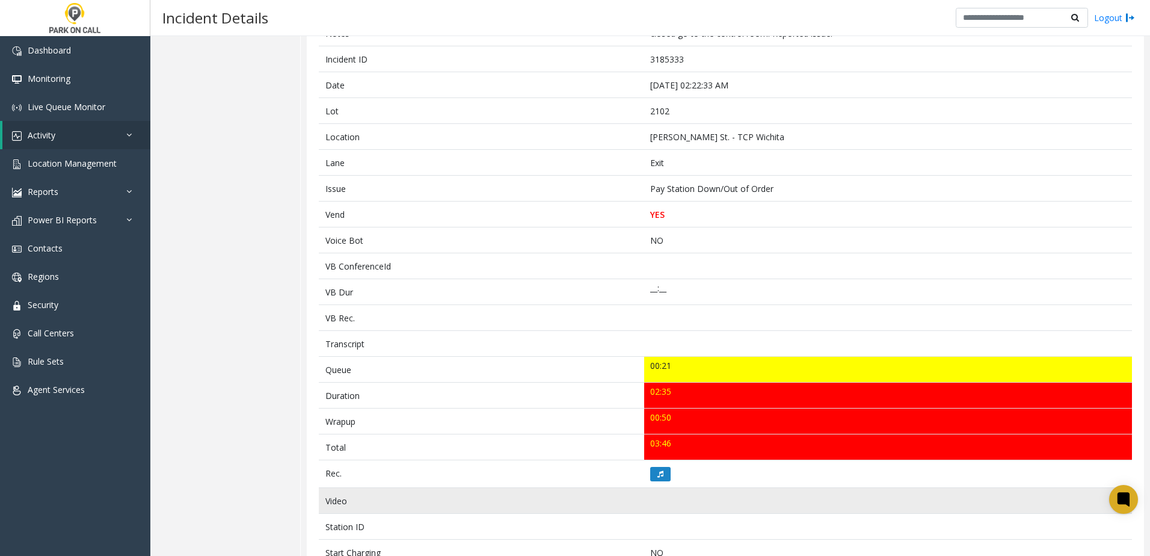
scroll to position [301, 0]
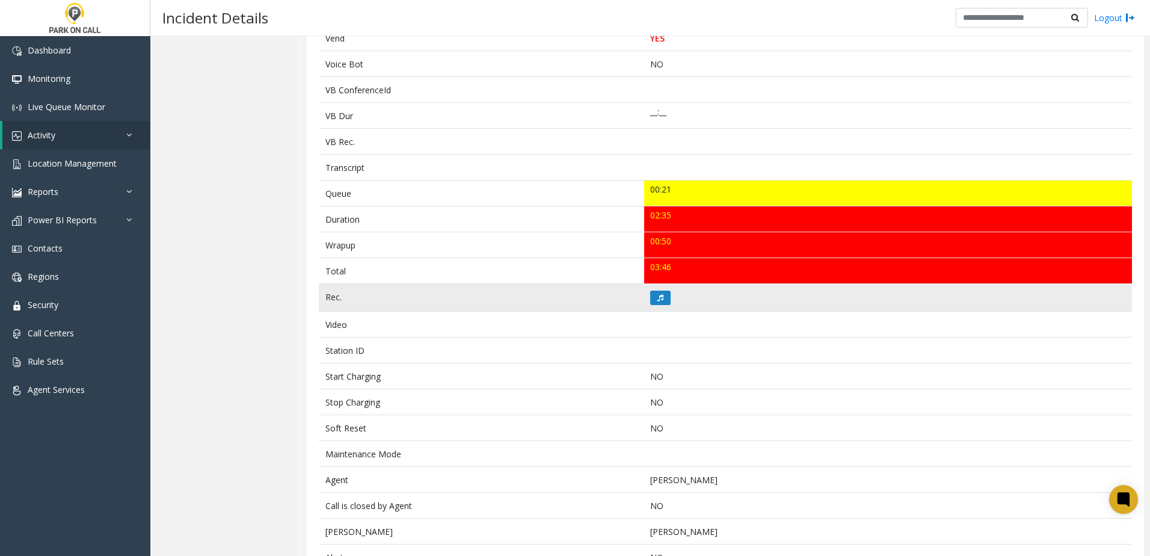
click at [670, 293] on td at bounding box center [888, 298] width 488 height 28
click at [660, 301] on button at bounding box center [660, 297] width 20 height 14
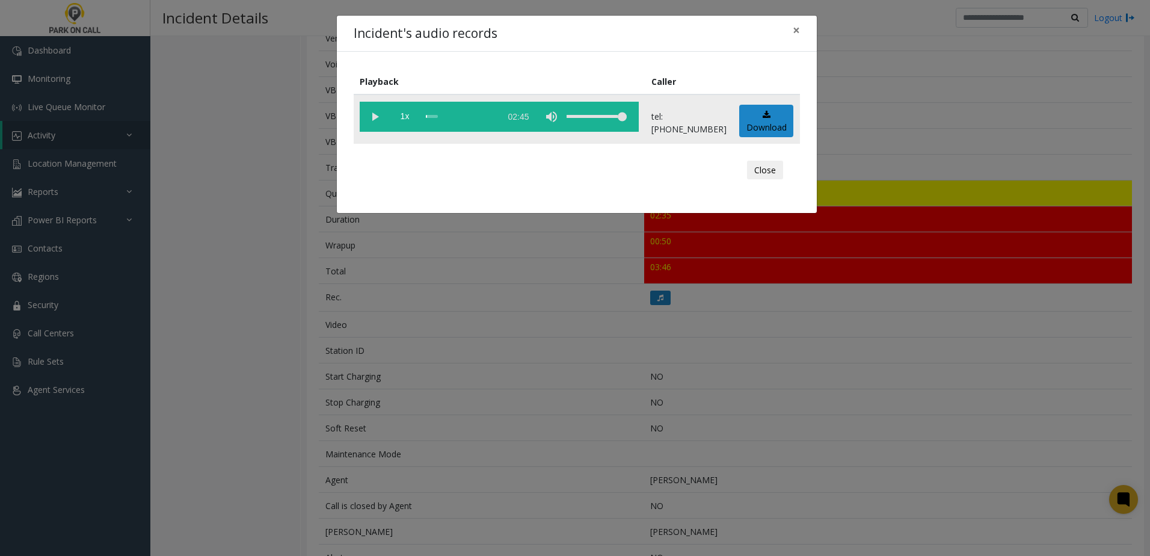
click at [370, 109] on vg-play-pause at bounding box center [375, 117] width 30 height 30
click at [402, 112] on span "1x" at bounding box center [405, 117] width 30 height 30
click at [500, 370] on div "Incident's audio records × Playback Caller 1.5x 02:45 tel:0021029002 Download C…" at bounding box center [575, 278] width 1150 height 556
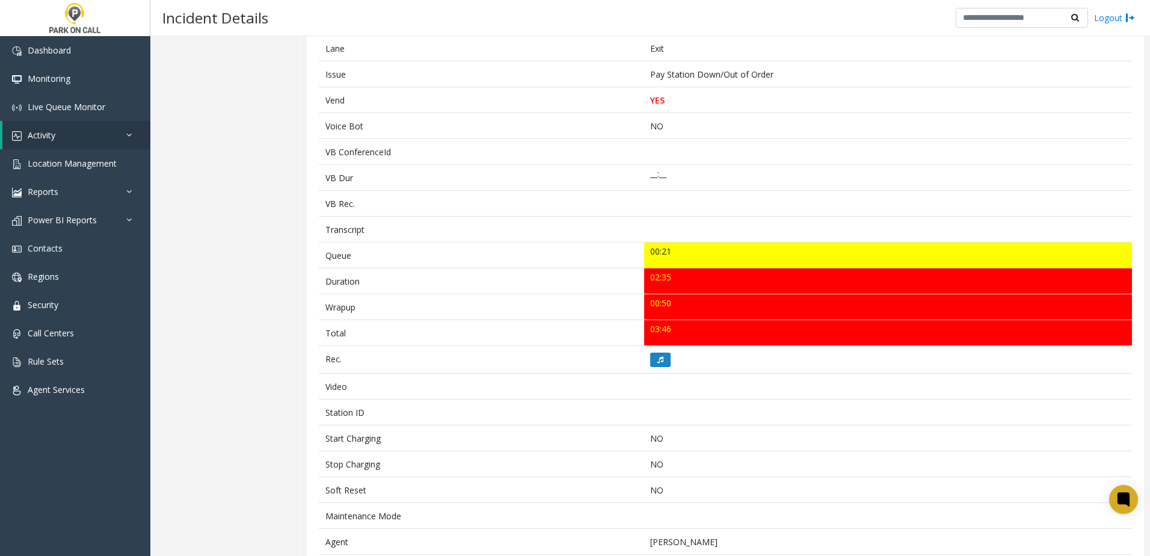
scroll to position [0, 0]
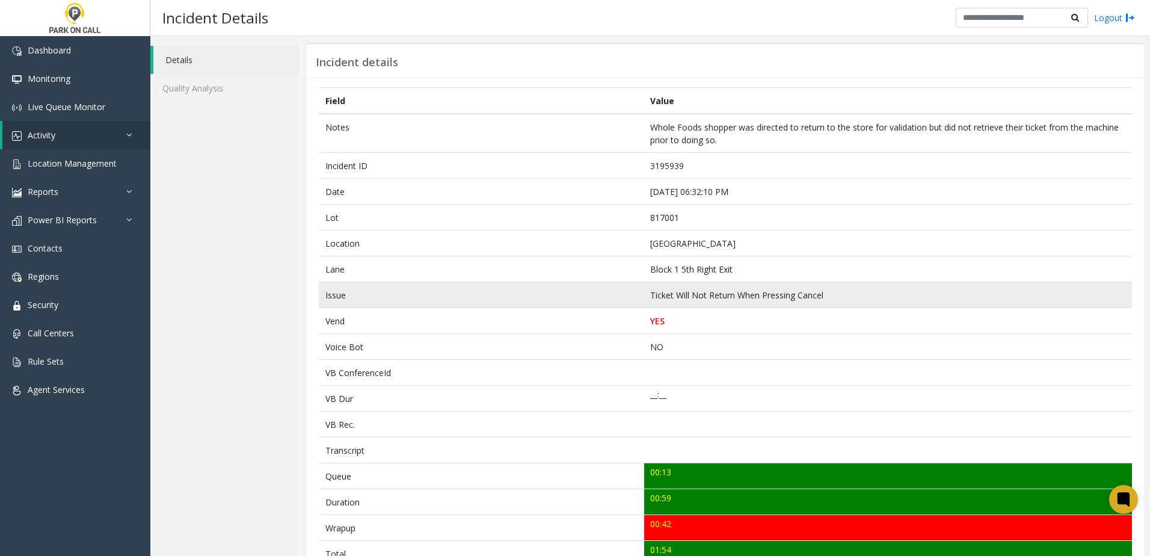
scroll to position [180, 0]
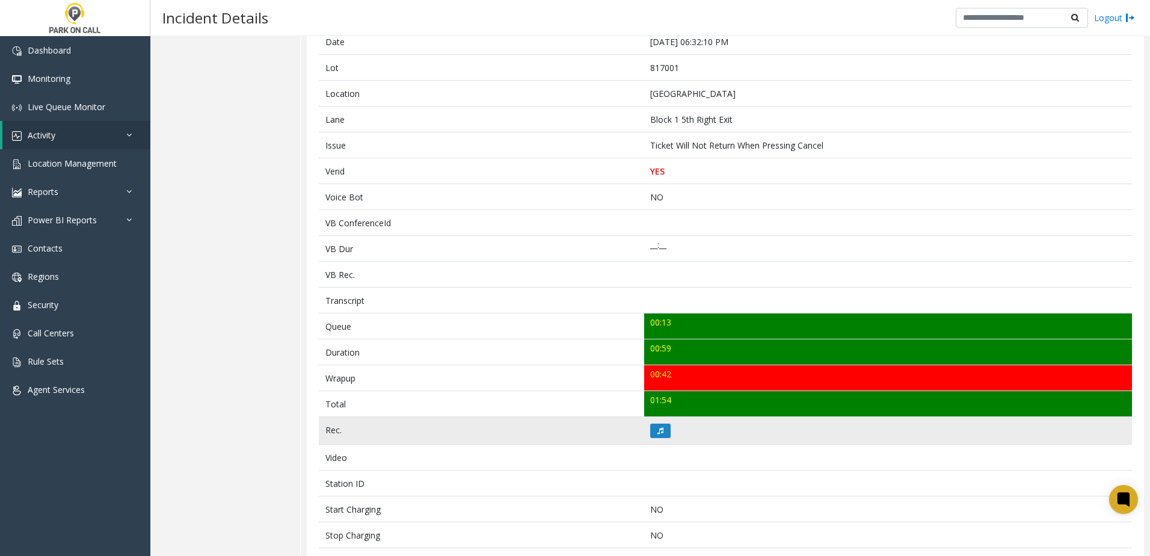
click at [657, 442] on td at bounding box center [888, 431] width 488 height 28
click at [657, 435] on button at bounding box center [660, 430] width 20 height 14
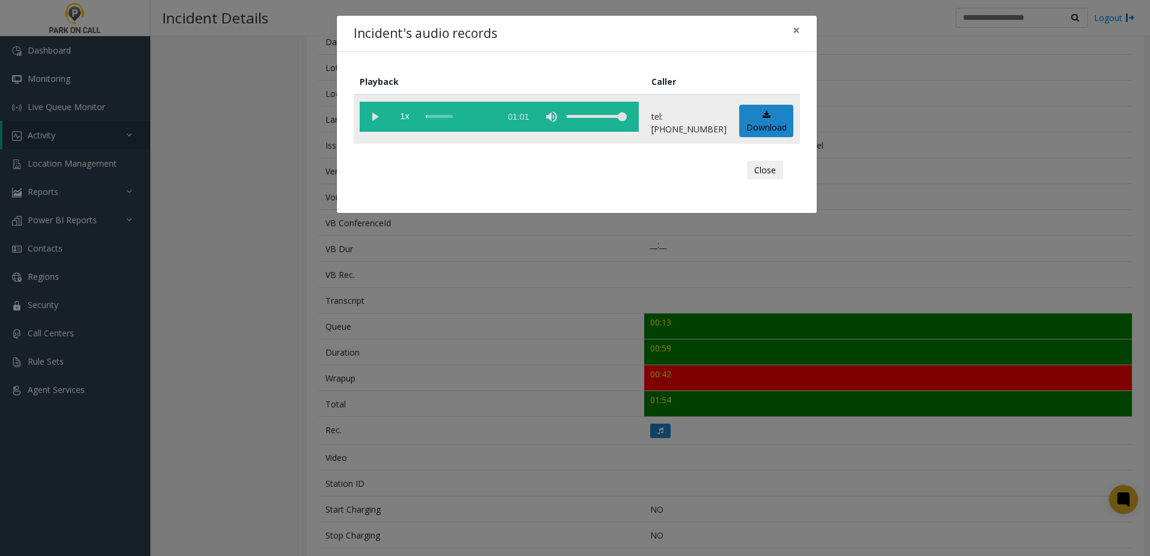
click at [373, 117] on vg-play-pause at bounding box center [375, 117] width 30 height 30
click at [405, 114] on span "1x" at bounding box center [405, 117] width 30 height 30
click at [426, 322] on div "Incident's audio records × Playback Caller 1.5x 01:01 tel:8170019004 Download C…" at bounding box center [575, 278] width 1150 height 556
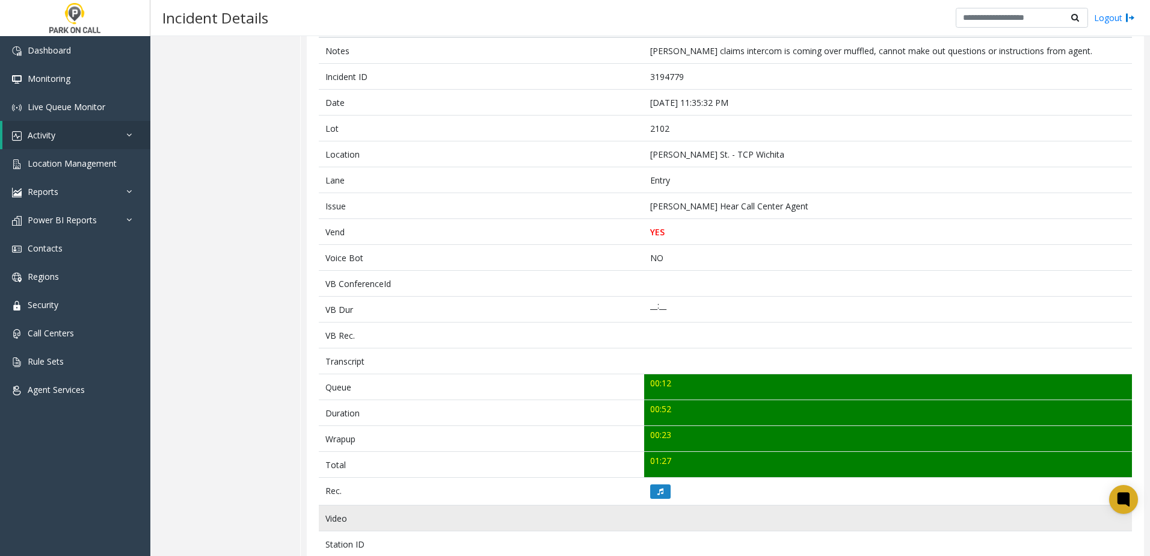
scroll to position [241, 0]
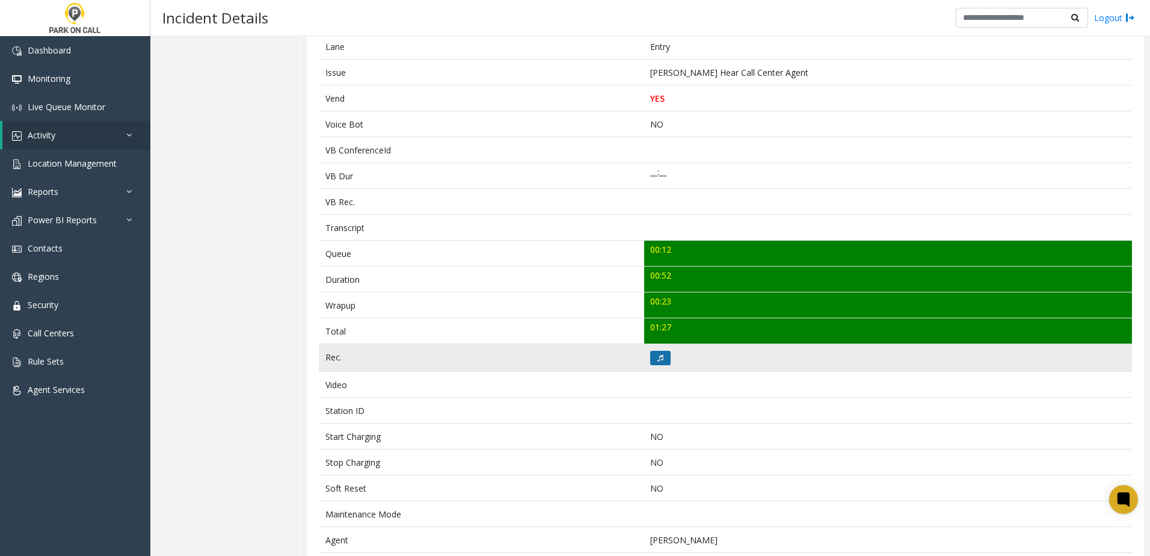
click at [654, 351] on button at bounding box center [660, 358] width 20 height 14
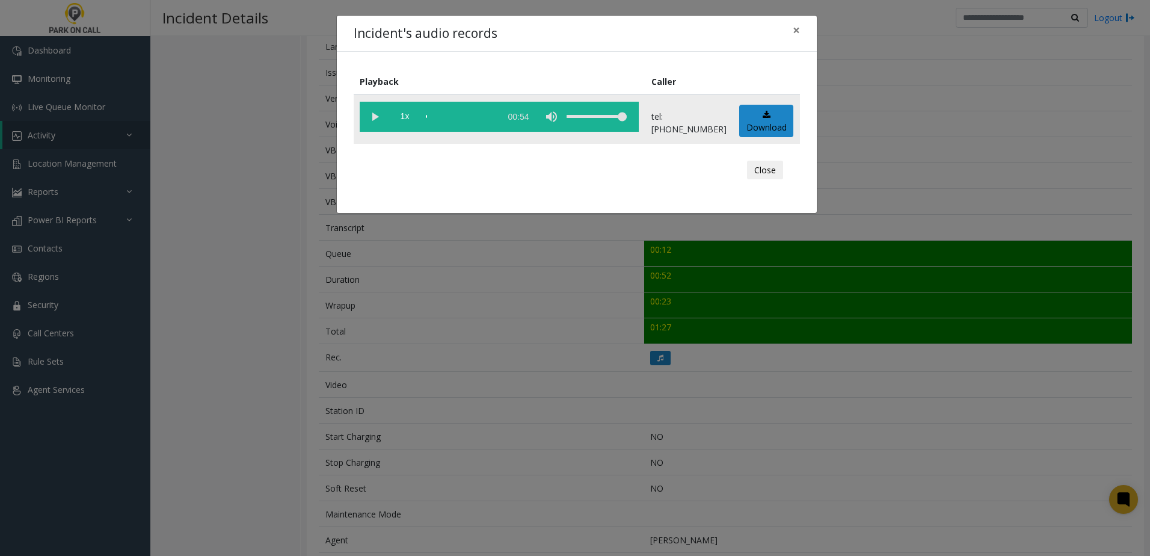
drag, startPoint x: 358, startPoint y: 114, endPoint x: 372, endPoint y: 110, distance: 14.5
click at [361, 113] on td "1x 00:54" at bounding box center [500, 118] width 292 height 49
click at [369, 112] on vg-play-pause at bounding box center [375, 117] width 30 height 30
drag, startPoint x: 401, startPoint y: 113, endPoint x: 437, endPoint y: 215, distance: 108.0
click at [401, 113] on span "1x" at bounding box center [405, 117] width 30 height 30
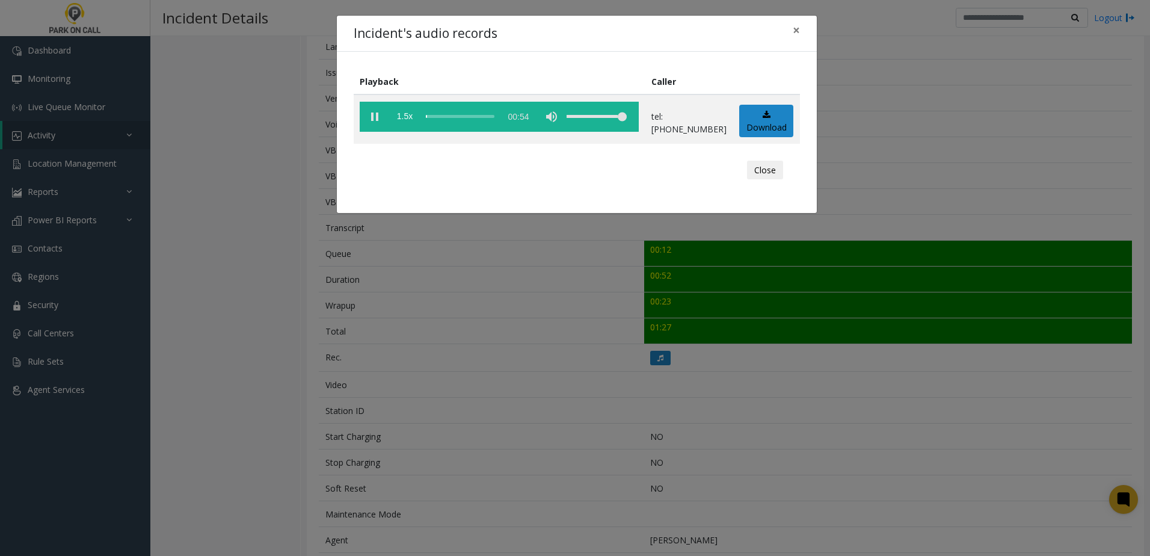
click at [465, 305] on div "Incident's audio records × Playback Caller 1.5x 00:54 tel:0021029001 Download C…" at bounding box center [575, 278] width 1150 height 556
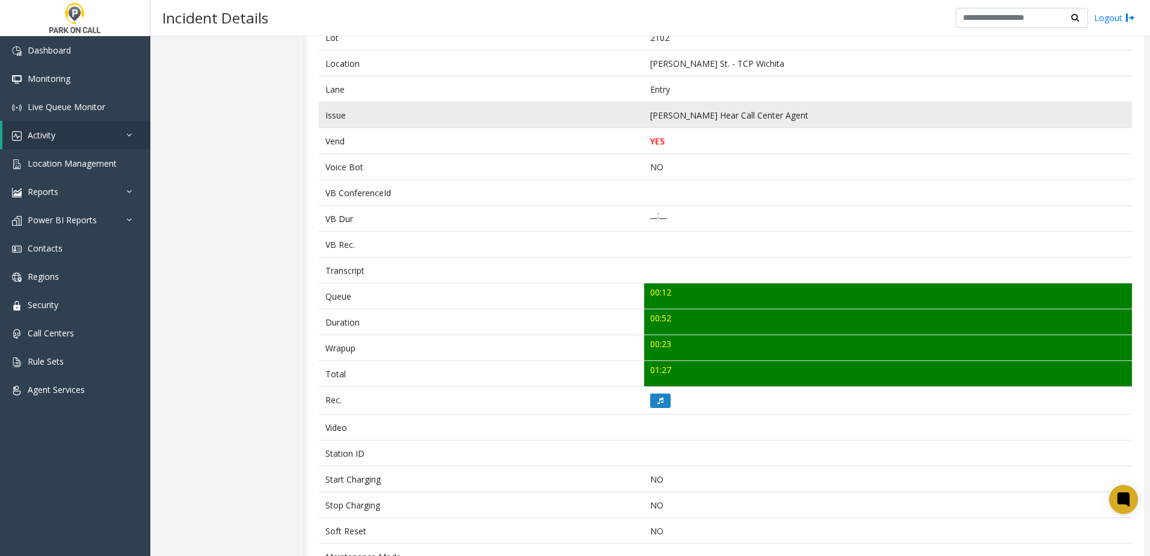
scroll to position [14, 0]
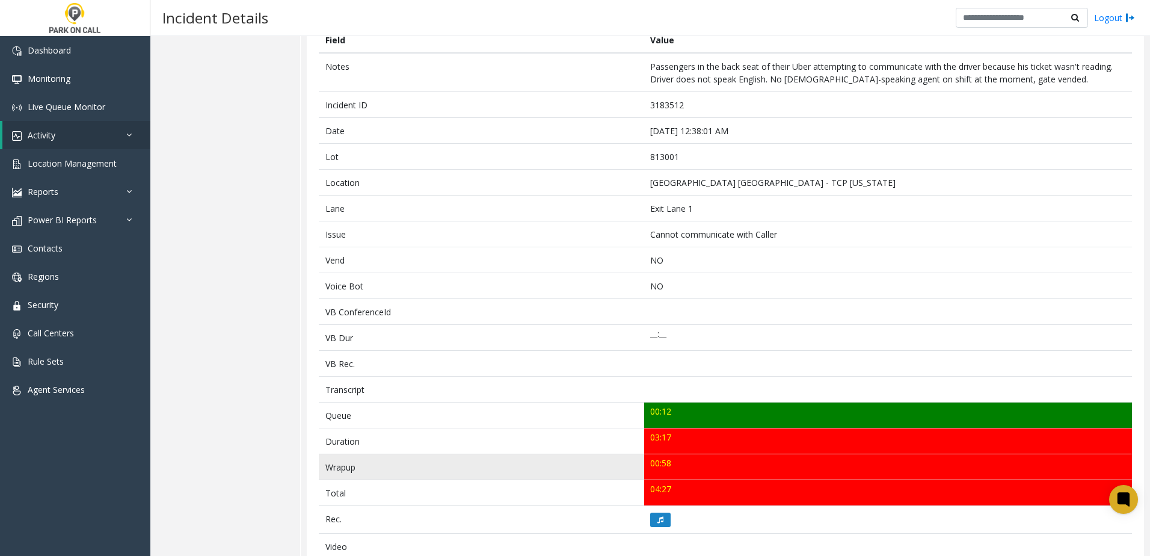
scroll to position [180, 0]
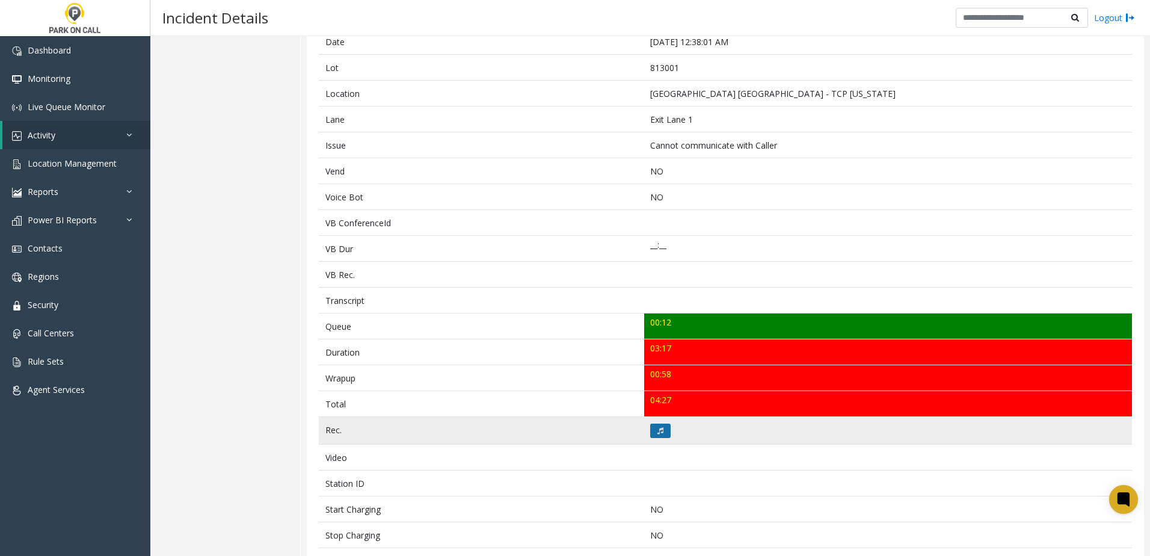
click at [657, 434] on icon at bounding box center [660, 430] width 6 height 7
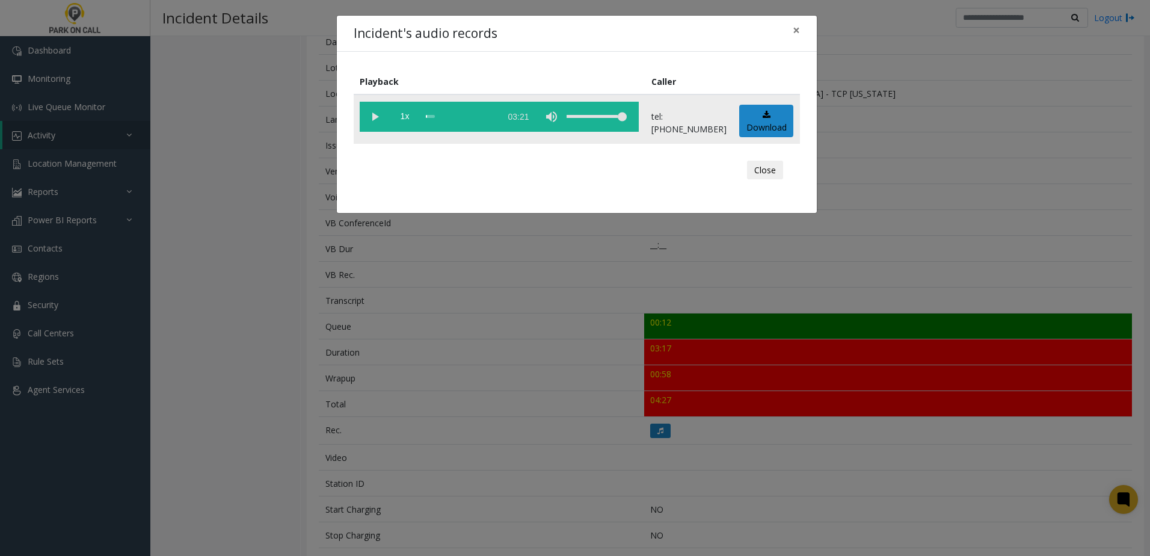
click at [381, 117] on vg-play-pause at bounding box center [375, 117] width 30 height 30
click at [404, 111] on span "1x" at bounding box center [405, 117] width 30 height 30
click at [484, 336] on div "Incident's audio records × Playback Caller 1.5x 03:21 tel:[PHONE_NUMBER] Downlo…" at bounding box center [575, 278] width 1150 height 556
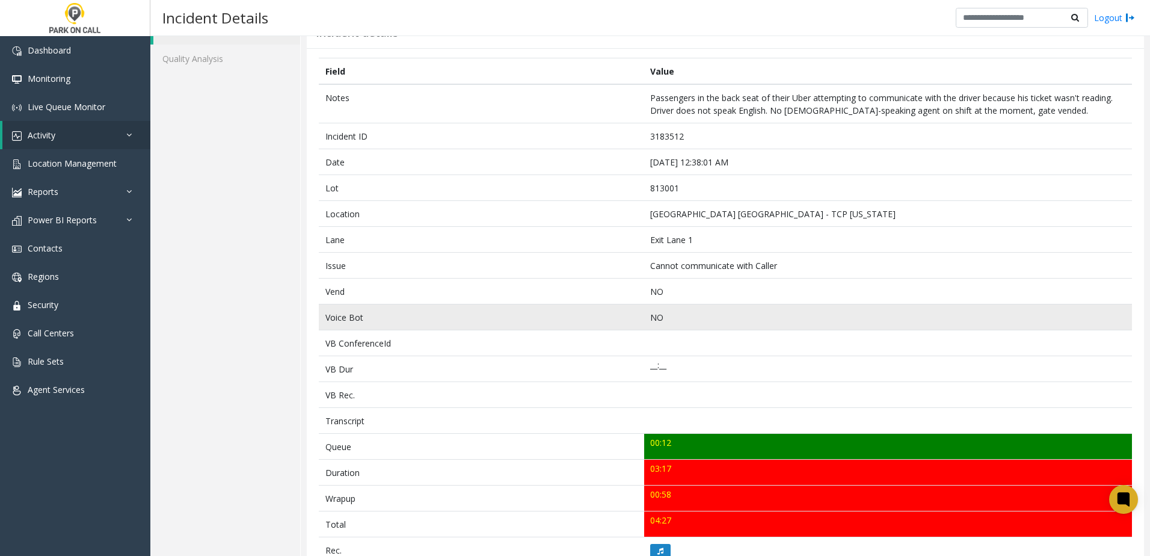
scroll to position [120, 0]
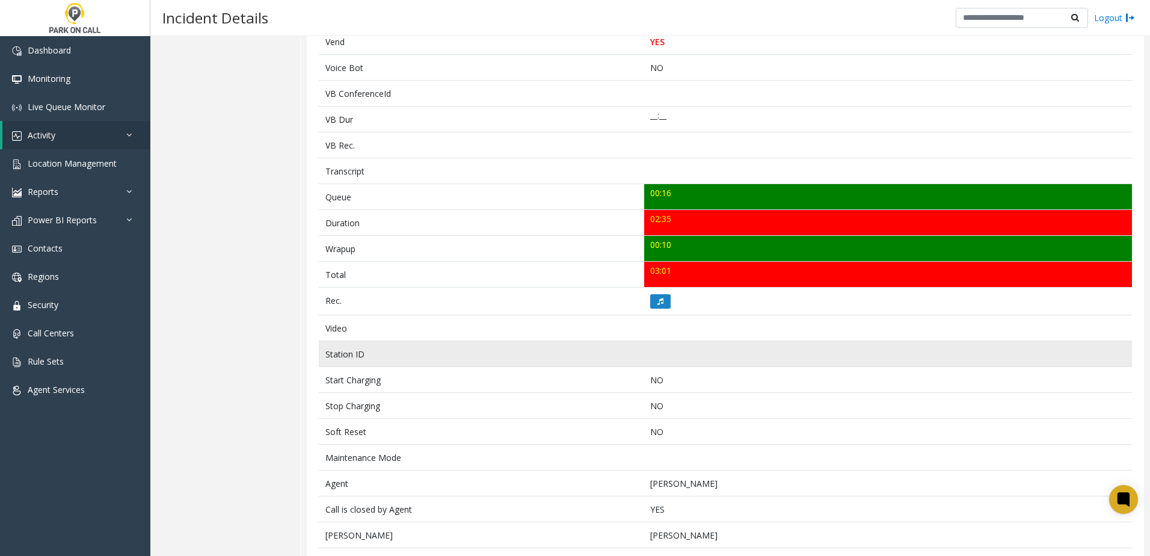
scroll to position [301, 0]
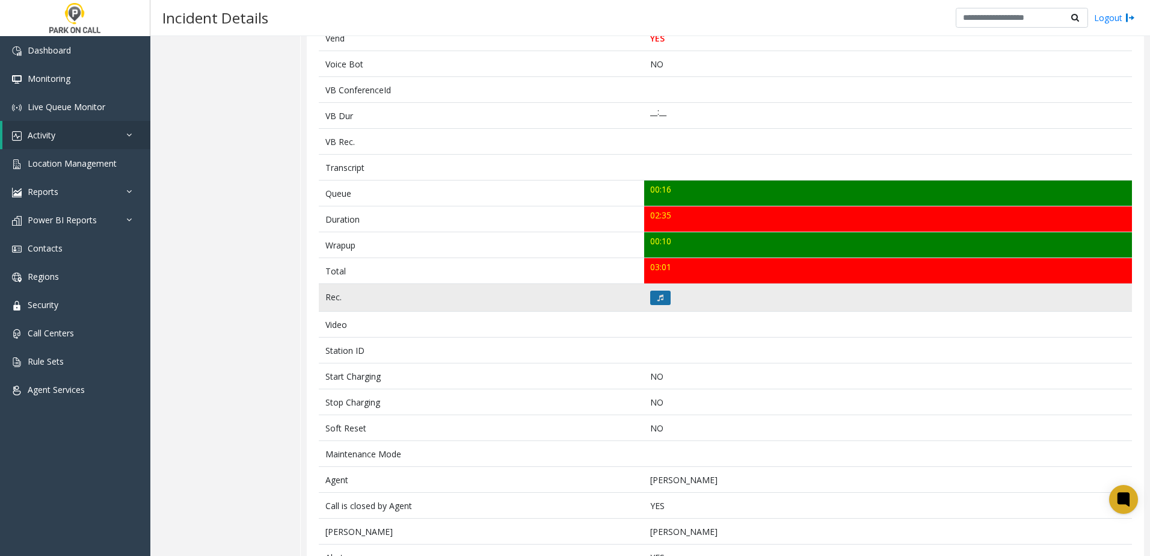
click at [651, 298] on button at bounding box center [660, 297] width 20 height 14
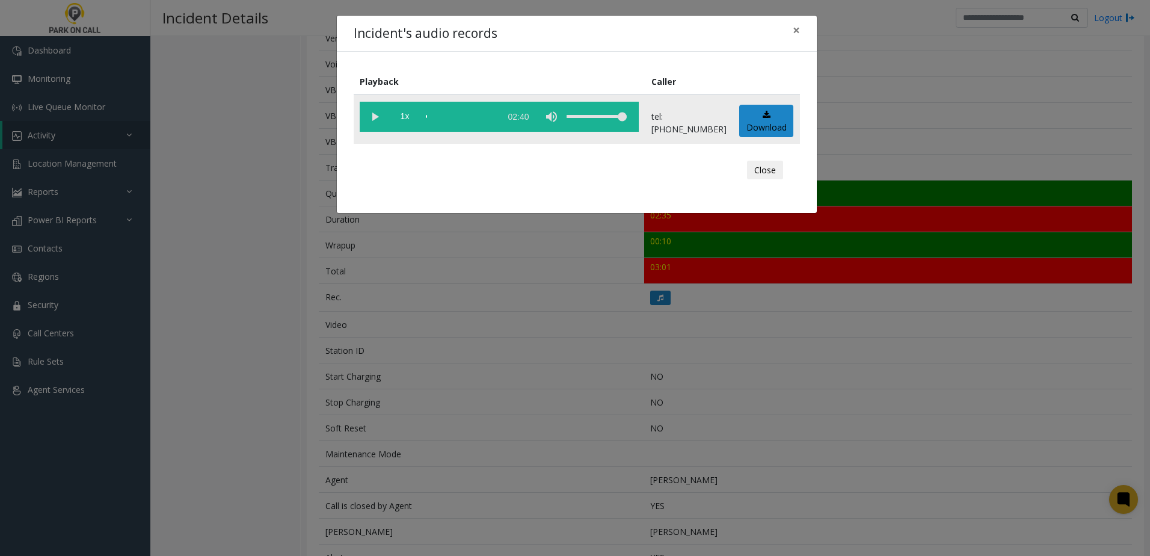
click at [379, 116] on vg-play-pause at bounding box center [375, 117] width 30 height 30
click at [404, 115] on span "1x" at bounding box center [405, 117] width 30 height 30
click at [512, 327] on div "Incident's audio records × Playback Caller 1.5x 02:40 tel:0010029004 Download C…" at bounding box center [575, 278] width 1150 height 556
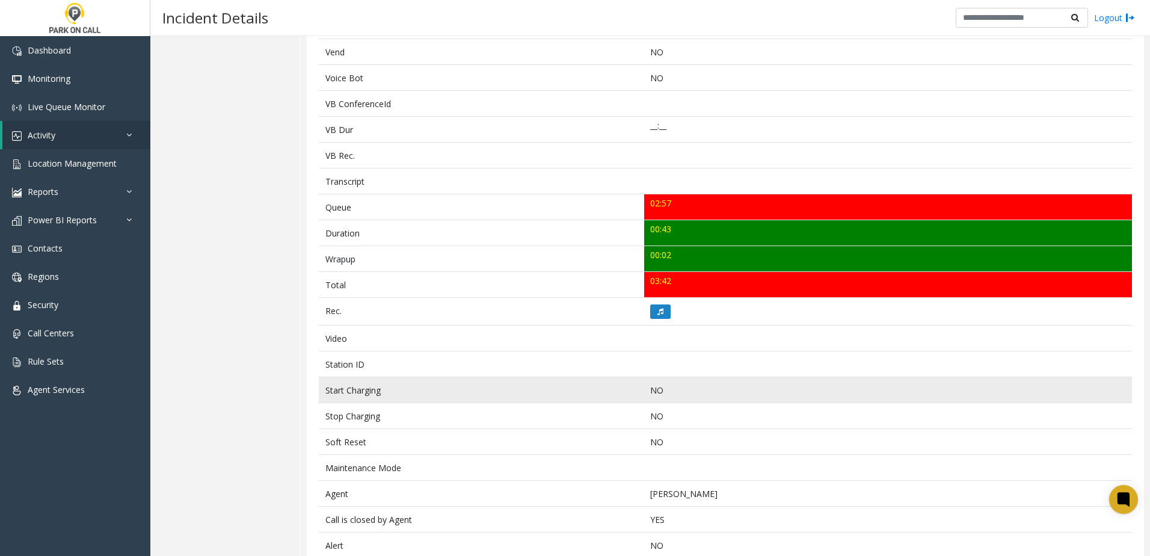
scroll to position [301, 0]
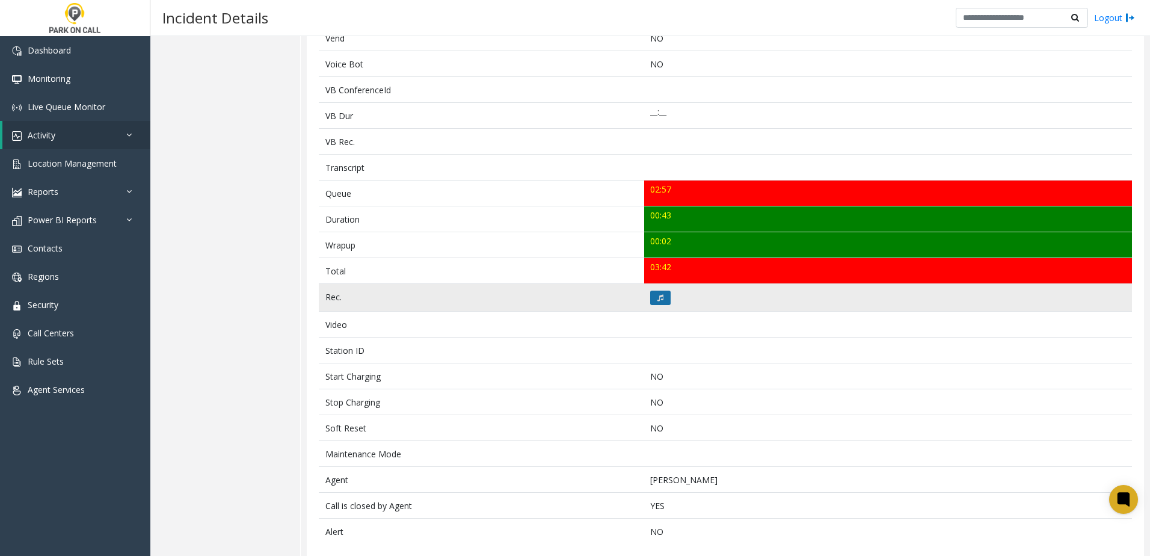
click at [660, 300] on icon at bounding box center [660, 297] width 6 height 7
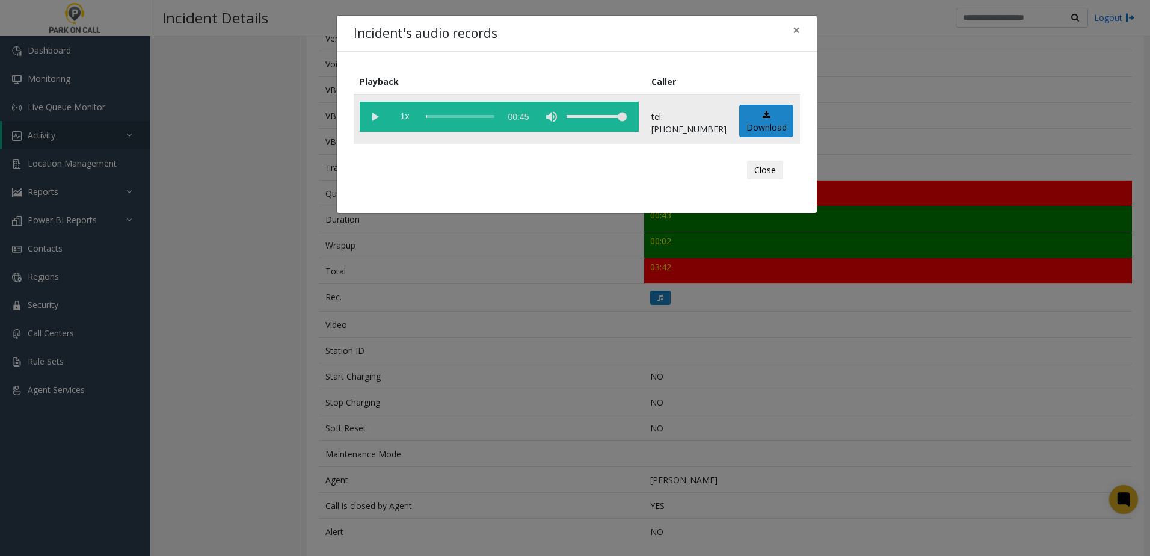
click at [369, 117] on vg-play-pause at bounding box center [375, 117] width 30 height 30
click at [409, 118] on span "1x" at bounding box center [405, 117] width 30 height 30
click at [488, 296] on div "Incident's audio records × Playback Caller 1.5x 00:45 tel:9720129003 Download C…" at bounding box center [575, 278] width 1150 height 556
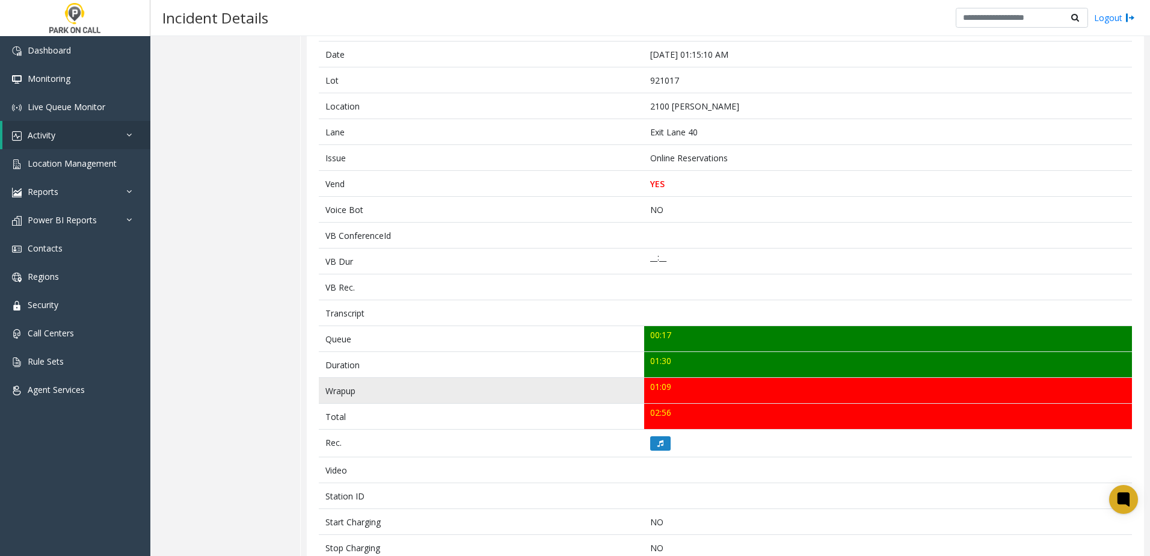
scroll to position [180, 0]
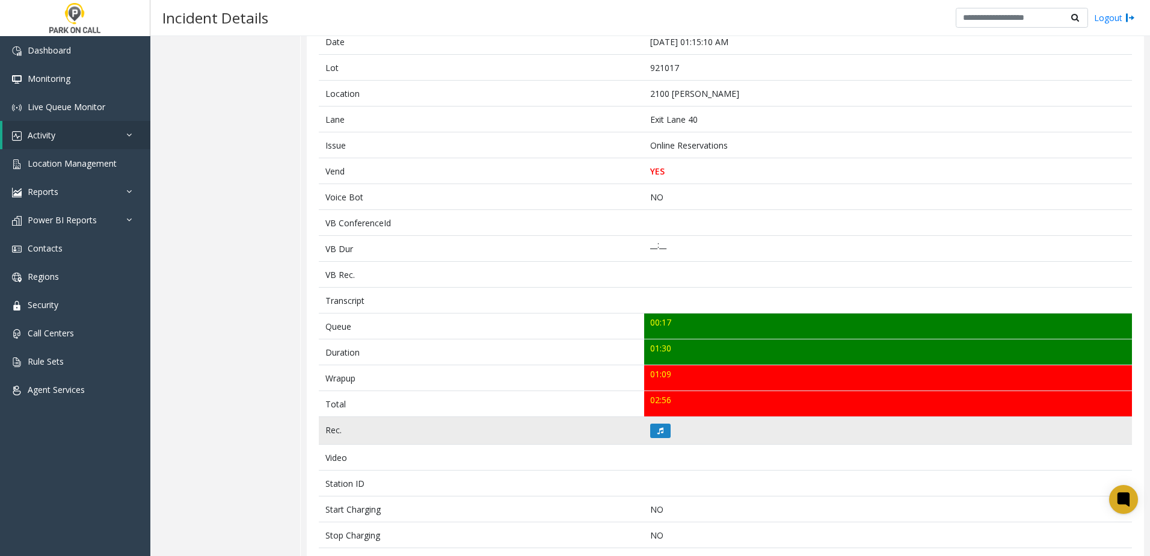
click at [662, 438] on td at bounding box center [888, 431] width 488 height 28
click at [663, 432] on button at bounding box center [660, 430] width 20 height 14
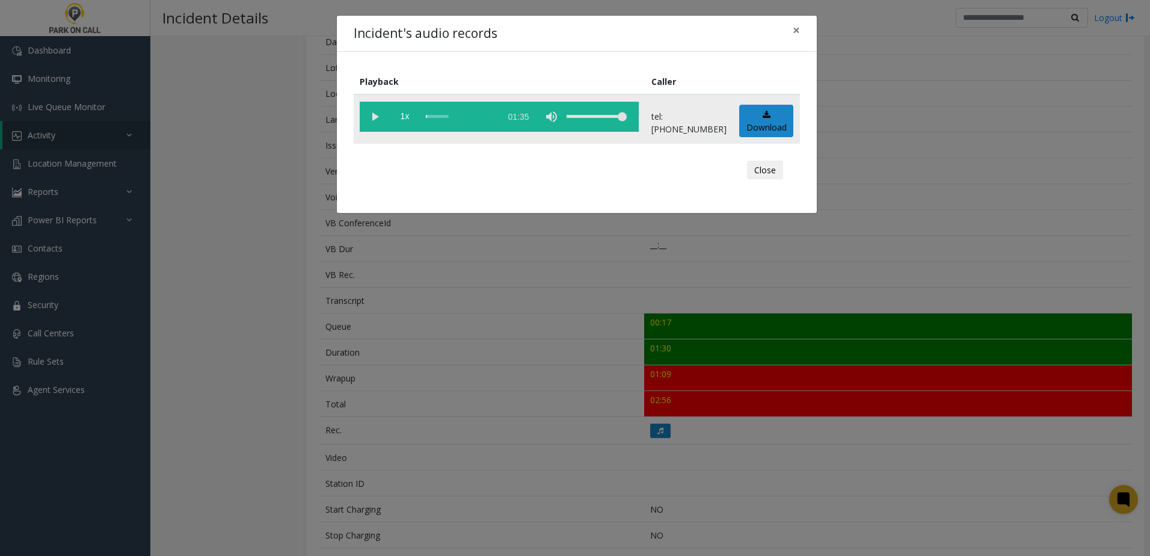
click at [378, 120] on vg-play-pause at bounding box center [375, 117] width 30 height 30
click at [401, 121] on span "1x" at bounding box center [405, 117] width 30 height 30
click at [482, 284] on div "Incident's audio records × Playback Caller 1.5x 01:35 tel:9210179002 Download C…" at bounding box center [575, 278] width 1150 height 556
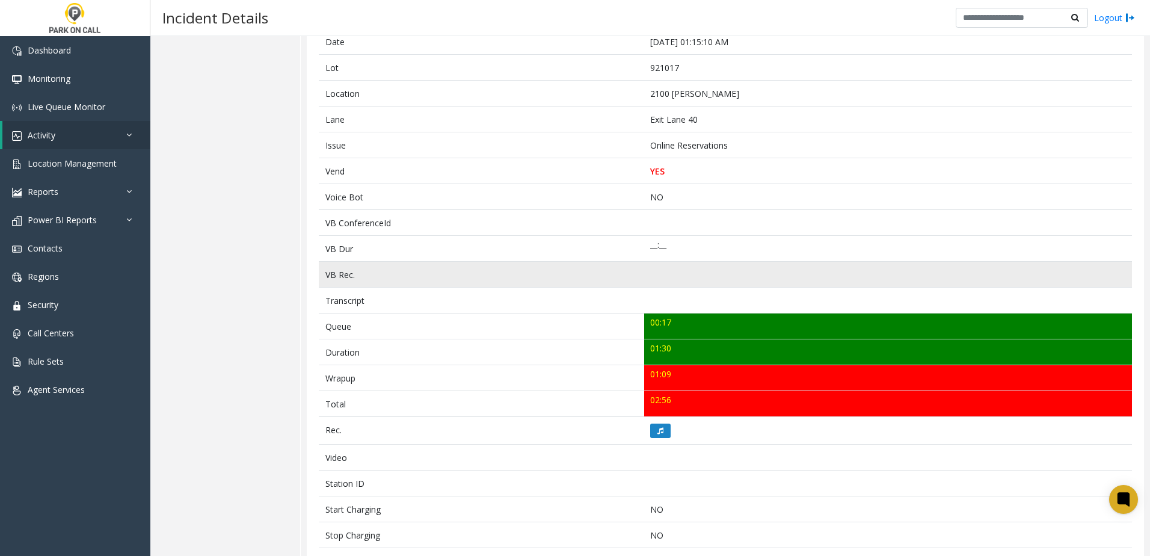
scroll to position [431, 0]
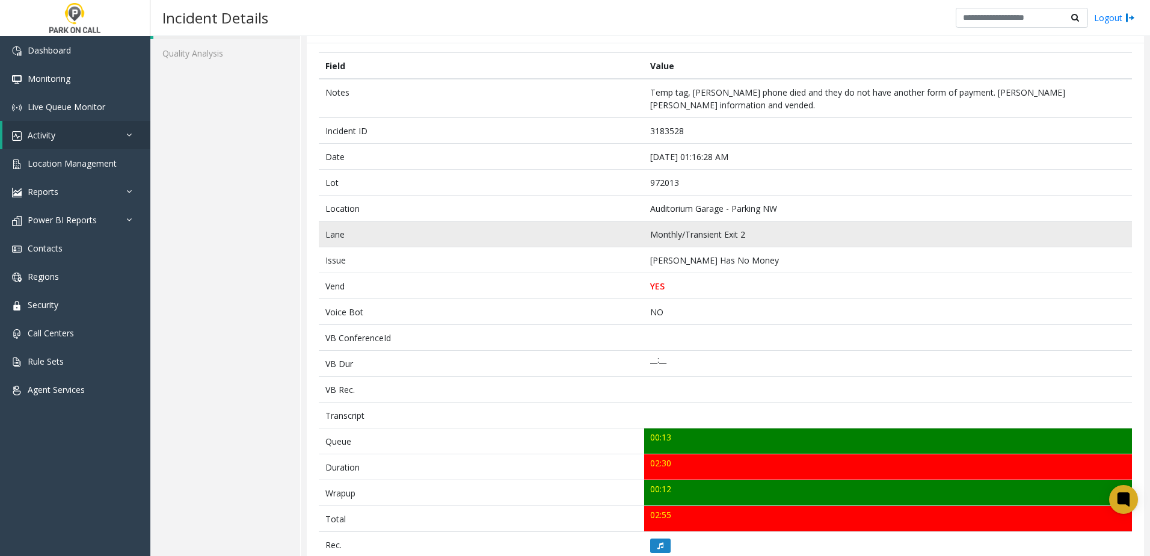
scroll to position [301, 0]
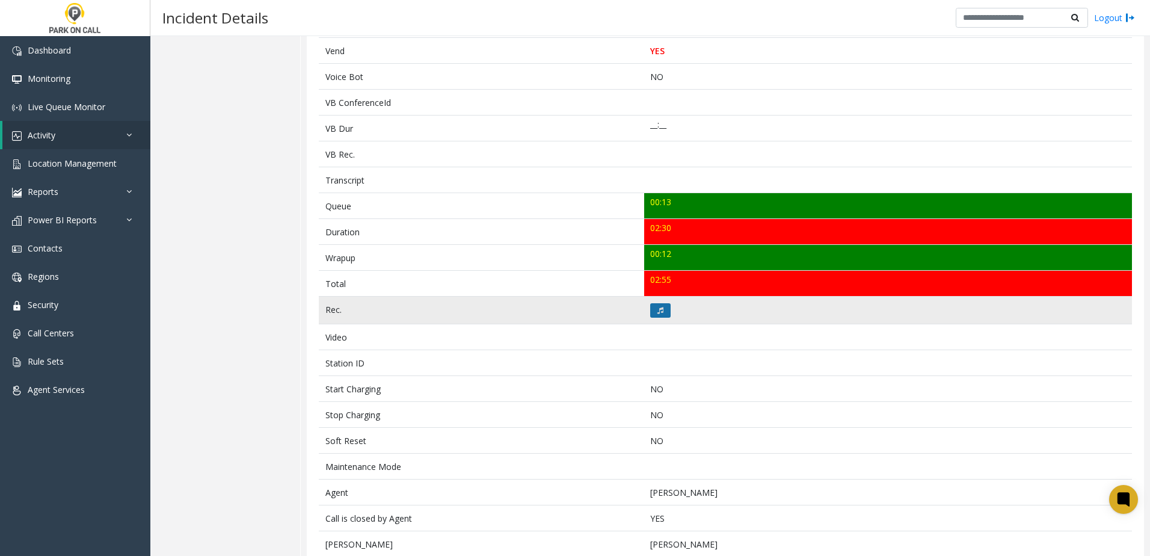
click at [660, 305] on button at bounding box center [660, 310] width 20 height 14
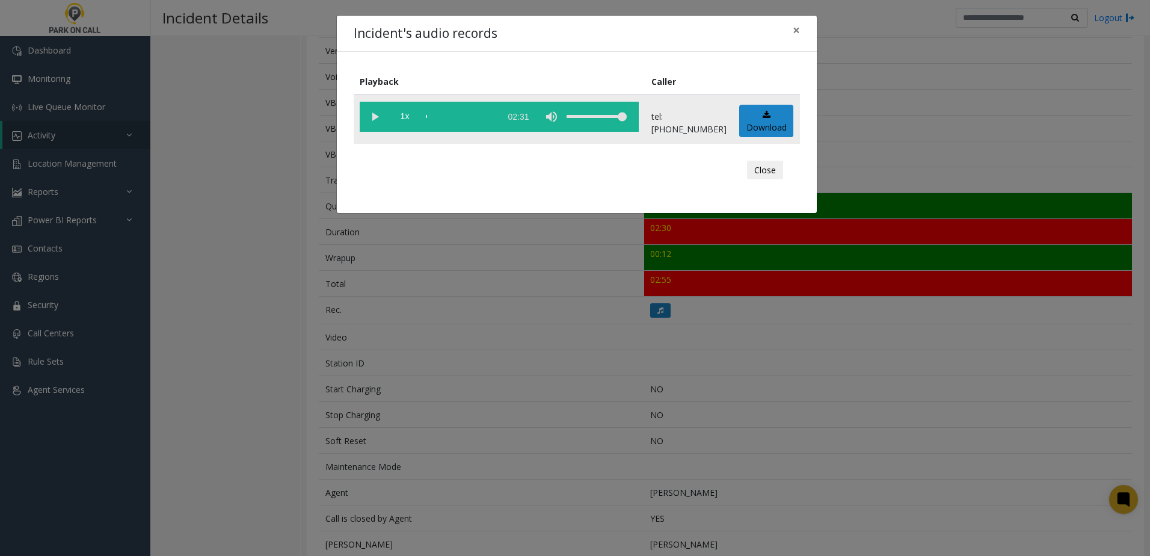
click at [369, 117] on vg-play-pause at bounding box center [375, 117] width 30 height 30
click at [405, 116] on span "1x" at bounding box center [405, 117] width 30 height 30
click at [524, 462] on div "Incident's audio records × Playback Caller 1.5x 02:31 tel:9720139004 Download C…" at bounding box center [575, 278] width 1150 height 556
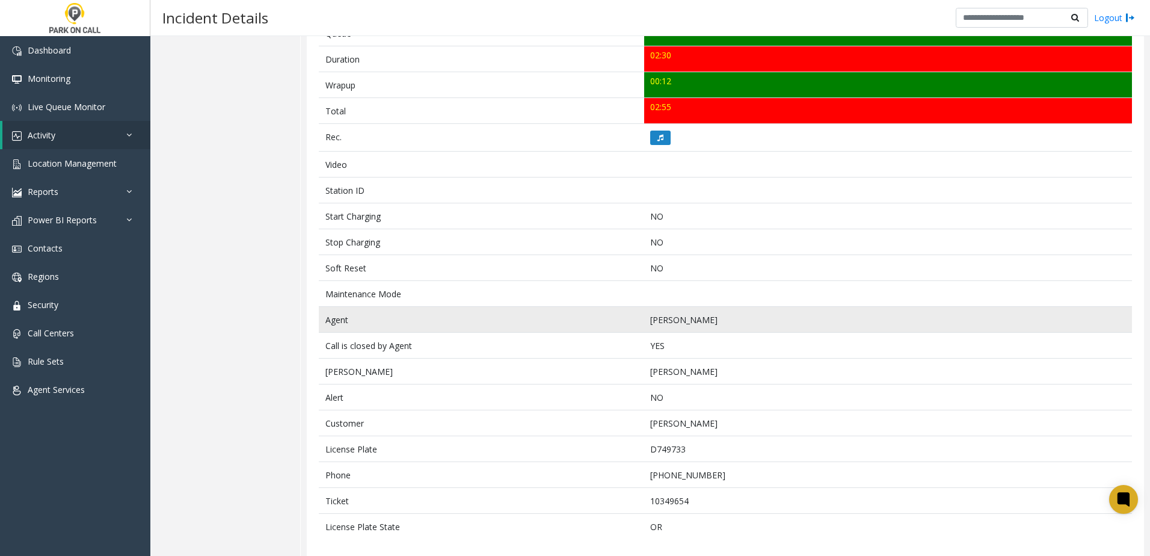
scroll to position [483, 0]
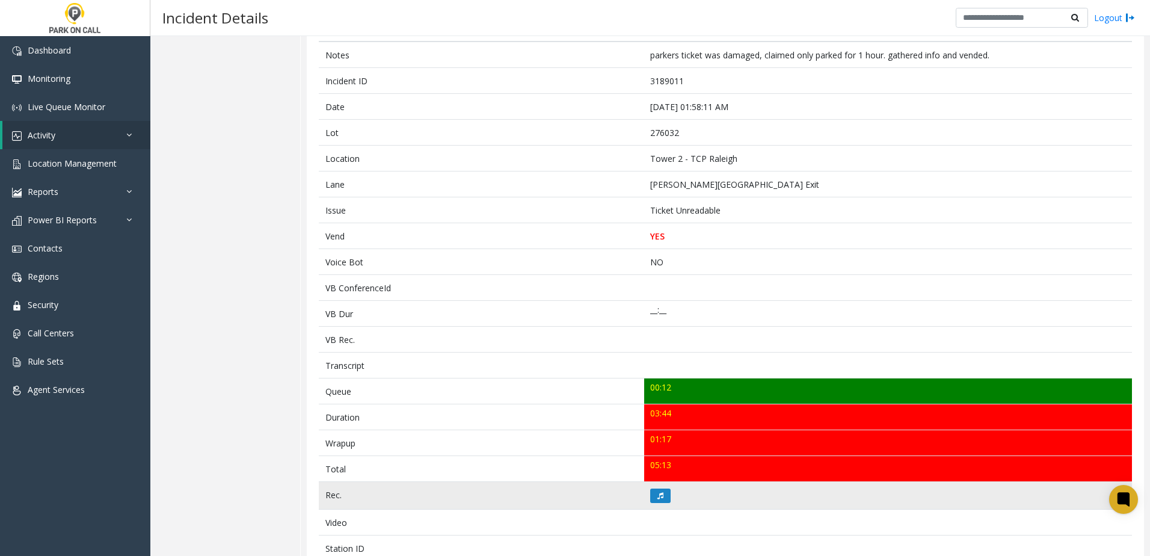
scroll to position [241, 0]
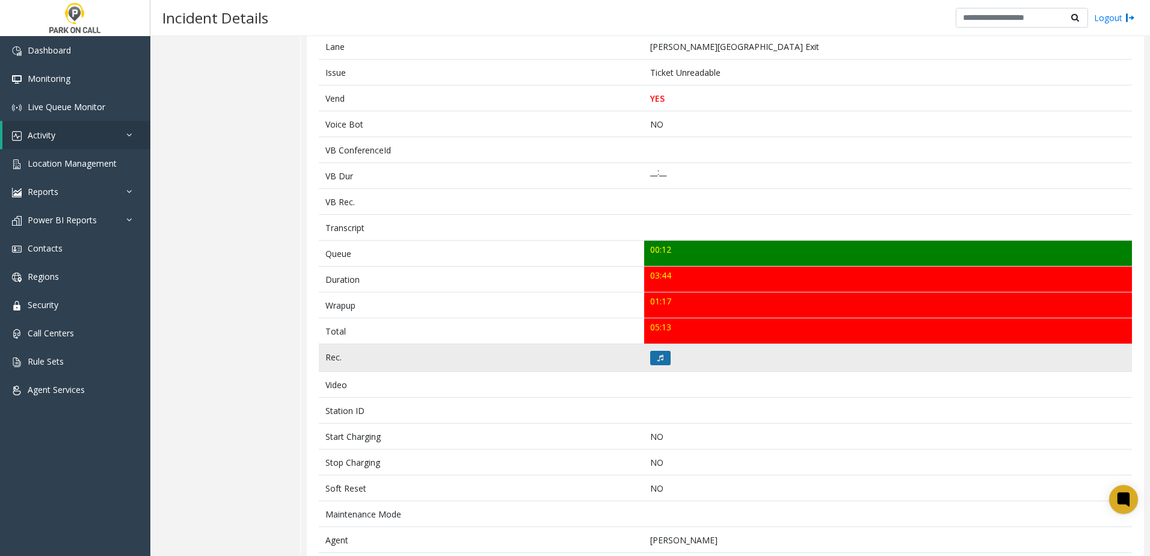
click at [659, 361] on icon at bounding box center [660, 357] width 6 height 7
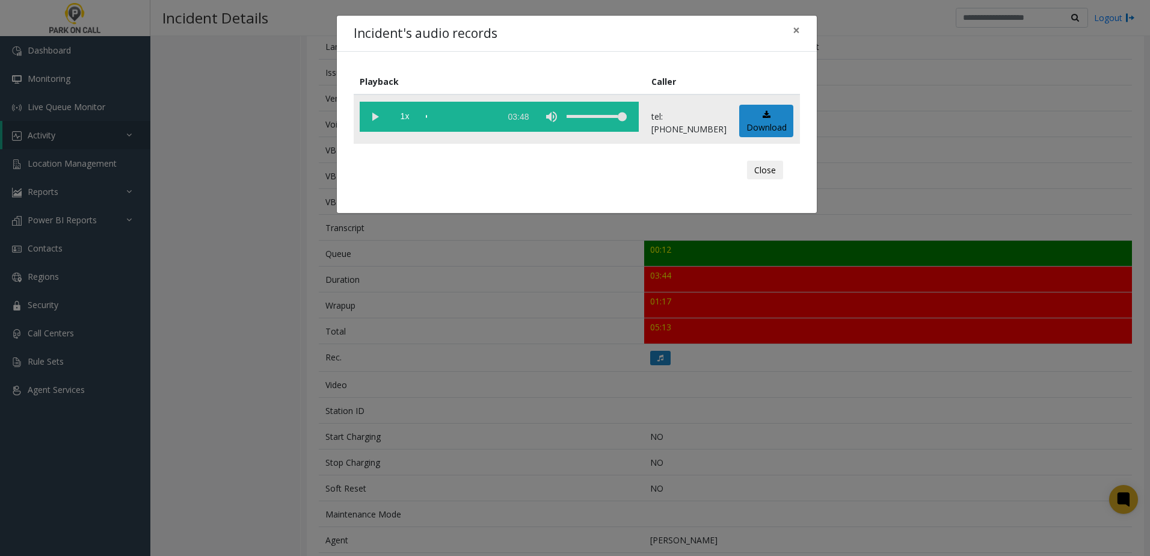
click at [373, 115] on vg-play-pause at bounding box center [375, 117] width 30 height 30
click at [407, 117] on span "1x" at bounding box center [405, 117] width 30 height 30
click at [539, 374] on div "Incident's audio records × Playback Caller 1.5x 03:48 tel:2760329005 Download C…" at bounding box center [575, 278] width 1150 height 556
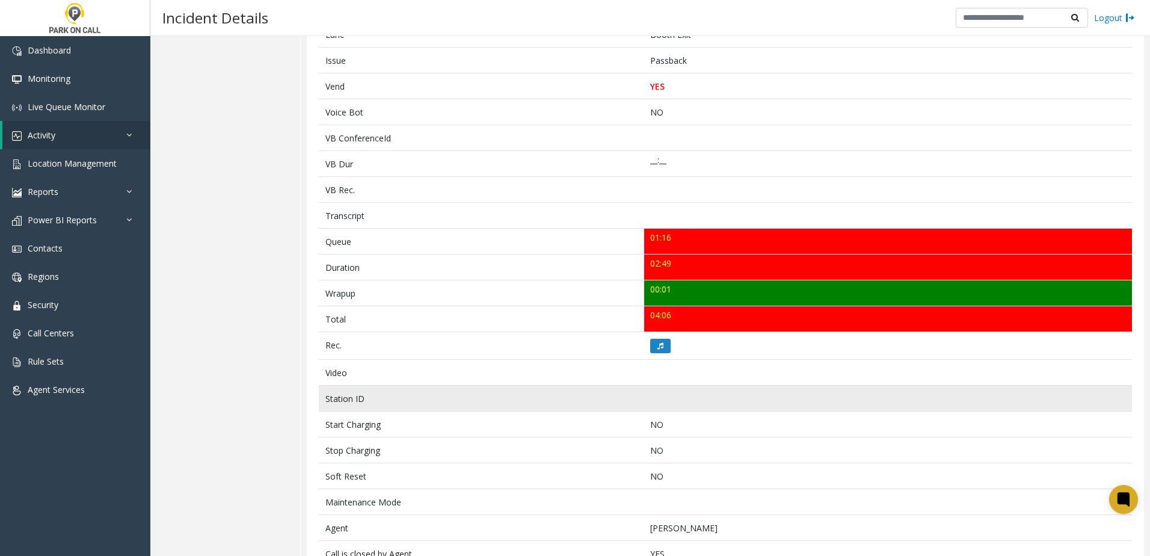
scroll to position [301, 0]
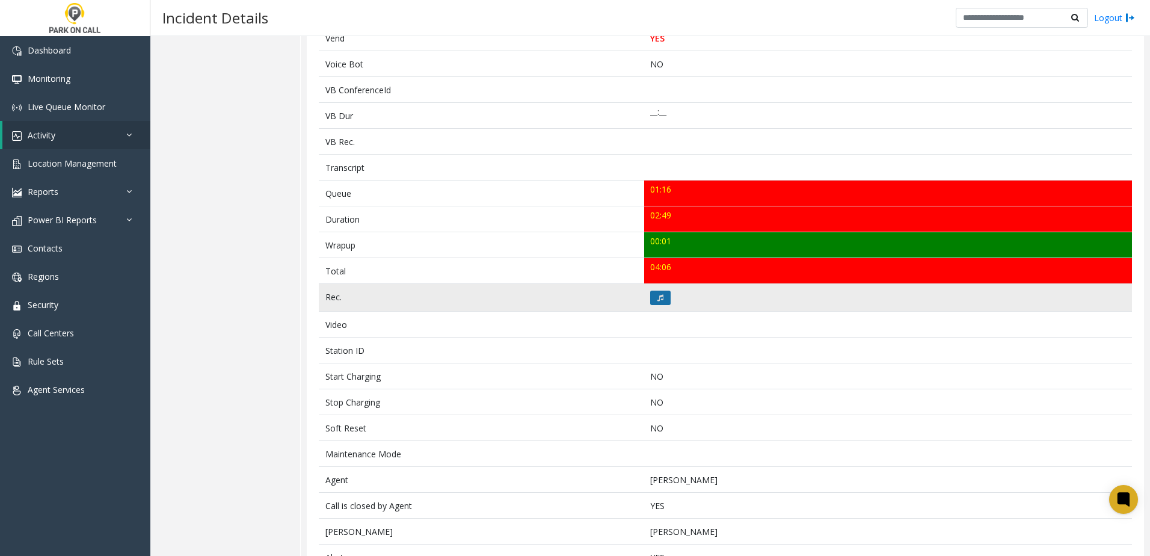
click at [656, 303] on td at bounding box center [888, 298] width 488 height 28
click at [657, 294] on icon at bounding box center [660, 297] width 6 height 7
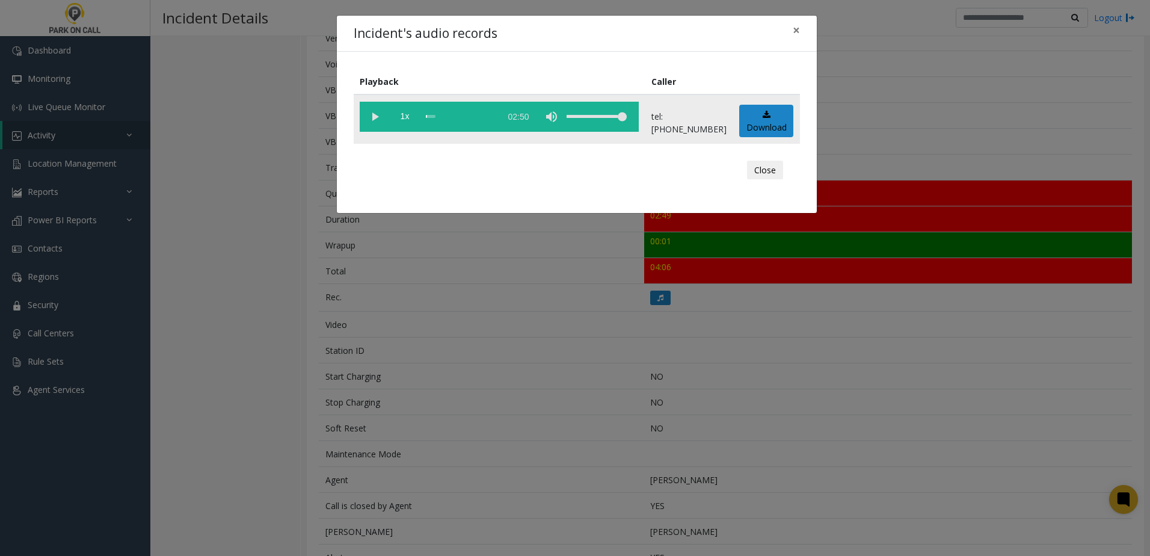
click at [381, 115] on vg-play-pause at bounding box center [375, 117] width 30 height 30
click at [411, 119] on span "1x" at bounding box center [405, 117] width 30 height 30
click at [485, 336] on div "Incident's audio records × Playback Caller 1.5x 02:50 tel:8189049003 Download C…" at bounding box center [575, 278] width 1150 height 556
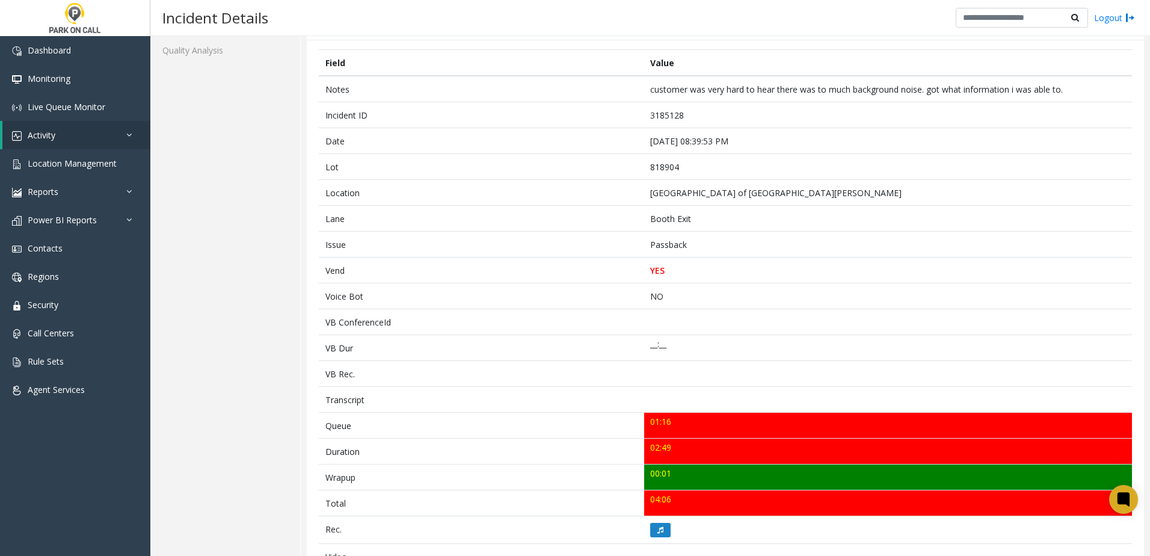
scroll to position [66, 0]
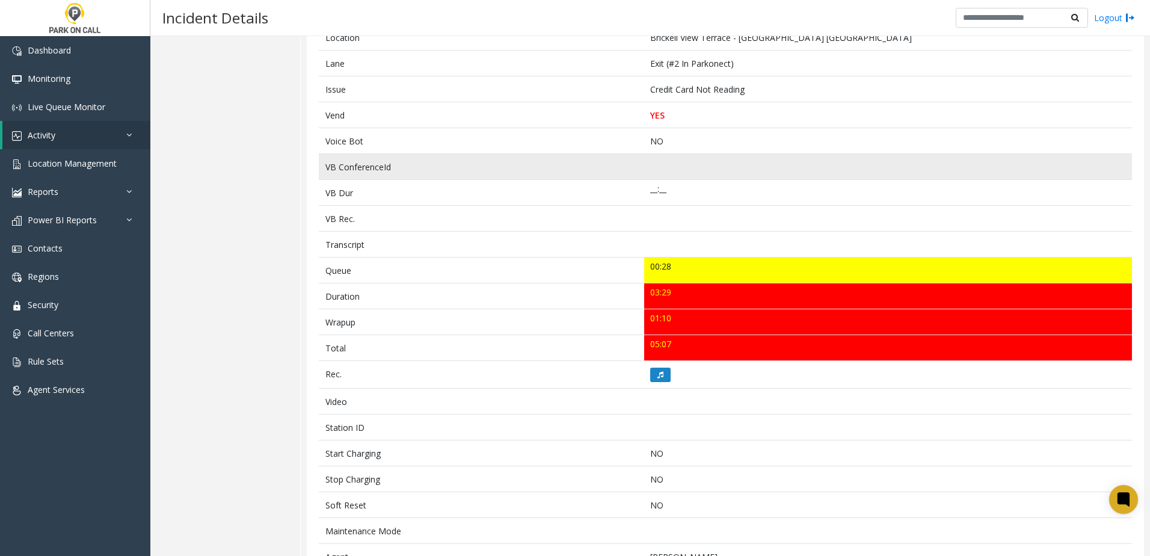
scroll to position [241, 0]
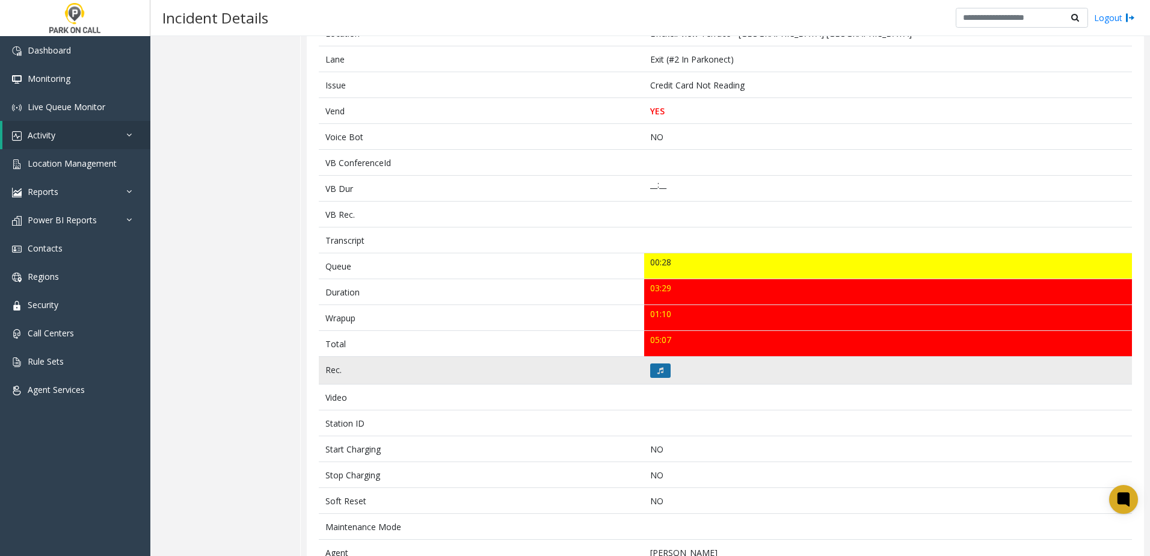
click at [652, 373] on button at bounding box center [660, 370] width 20 height 14
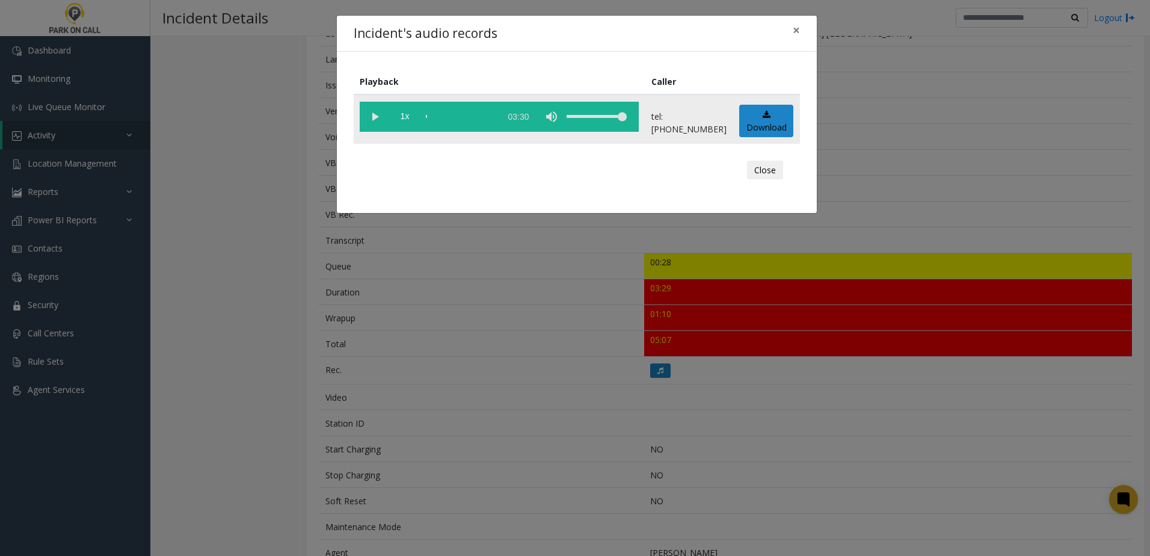
click at [373, 115] on vg-play-pause at bounding box center [375, 117] width 30 height 30
click at [411, 118] on span "1x" at bounding box center [405, 117] width 30 height 30
click at [514, 312] on div "Incident's audio records × Playback Caller 1.5x 03:30 tel:4260009003 Download C…" at bounding box center [575, 278] width 1150 height 556
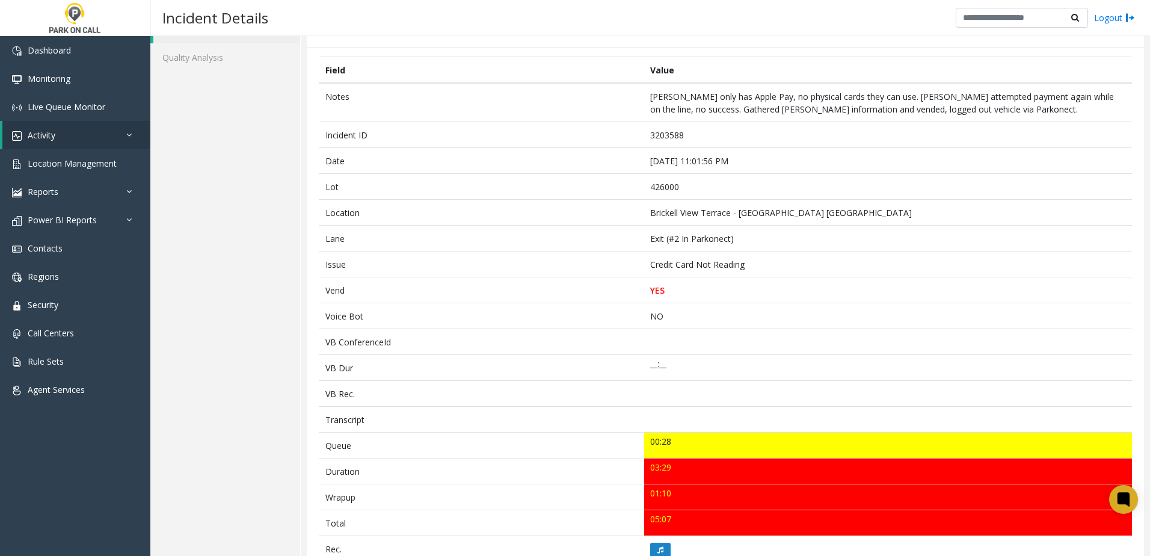
scroll to position [0, 0]
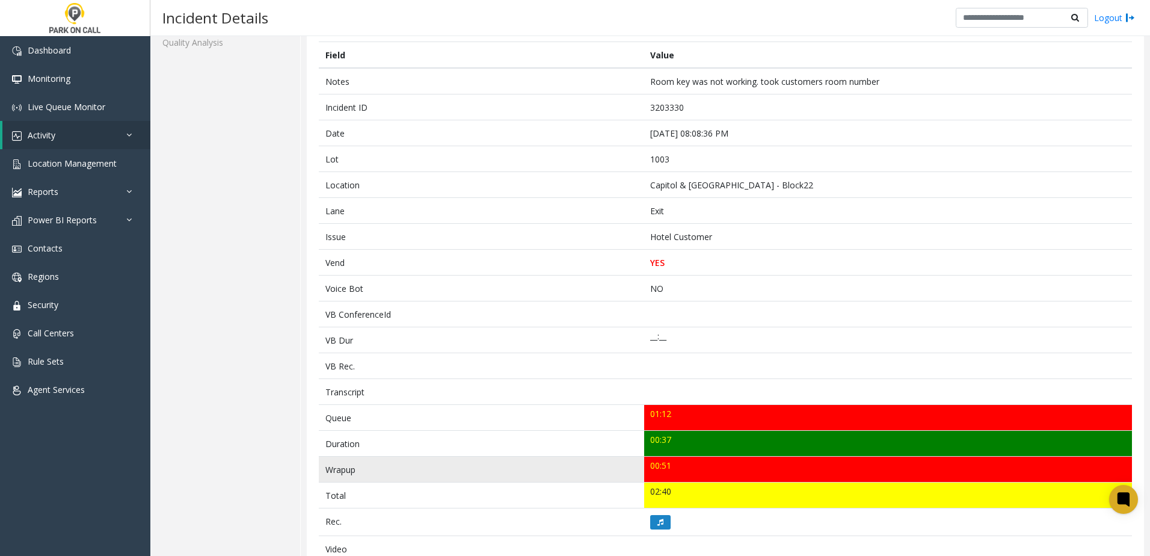
scroll to position [241, 0]
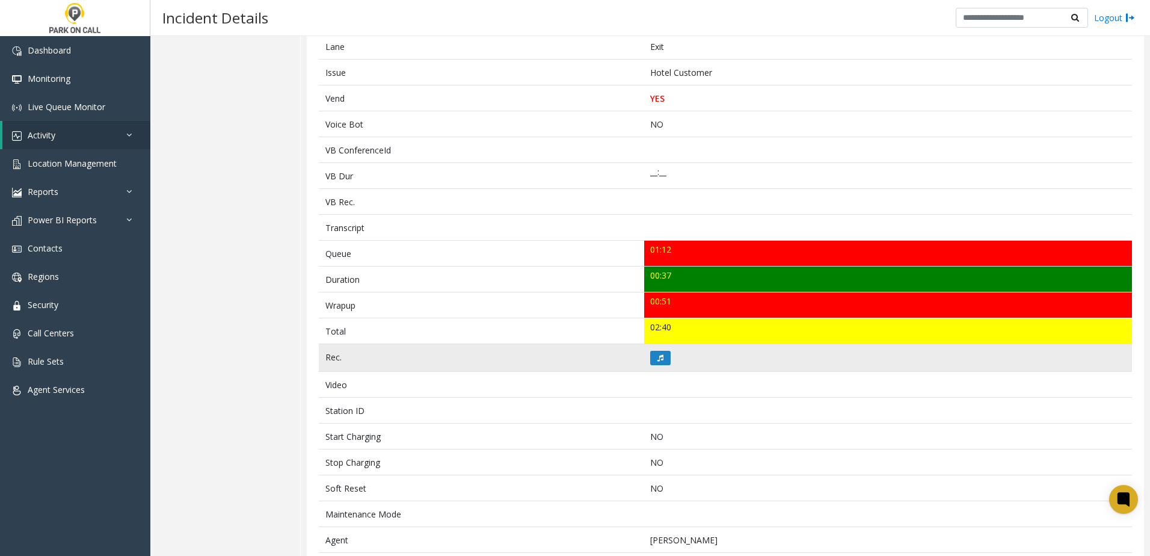
click at [669, 361] on td at bounding box center [888, 358] width 488 height 28
click at [661, 362] on button at bounding box center [660, 358] width 20 height 14
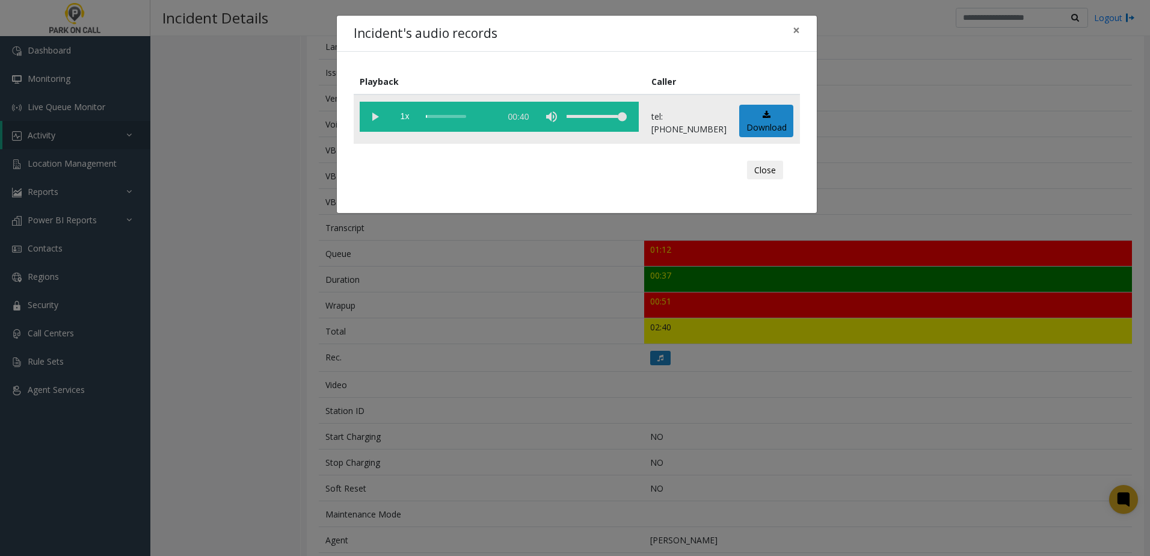
click at [372, 112] on vg-play-pause at bounding box center [375, 117] width 30 height 30
drag, startPoint x: 394, startPoint y: 112, endPoint x: 408, endPoint y: 114, distance: 14.0
click at [396, 111] on span "1x" at bounding box center [405, 117] width 30 height 30
click at [277, 355] on div "Incident's audio records × Playback Caller 1.5x 00:40 tel:[PHONE_NUMBER] Downlo…" at bounding box center [575, 278] width 1150 height 556
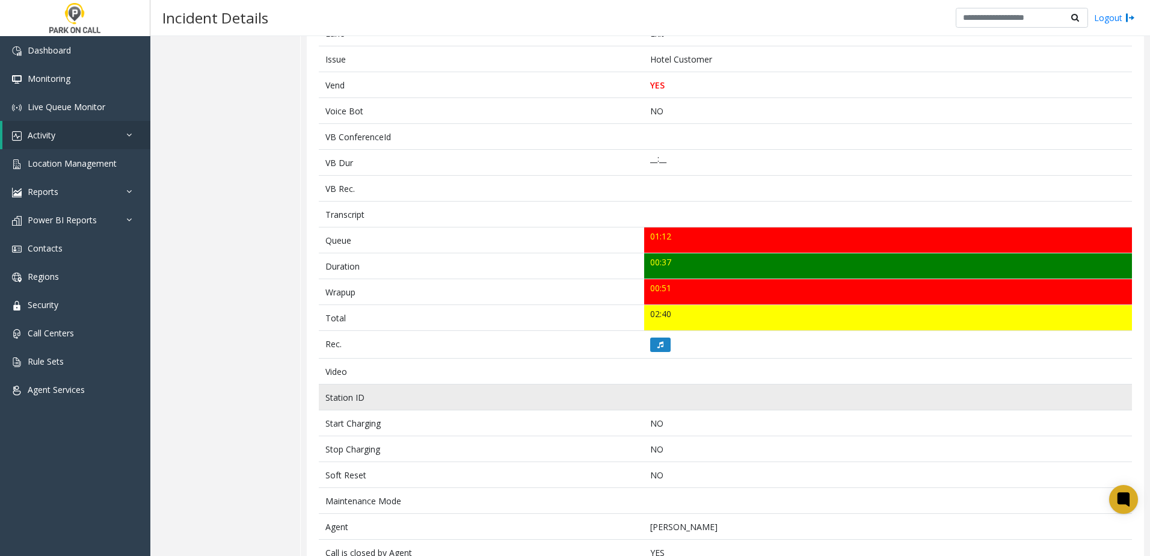
scroll to position [0, 0]
